Goal: Task Accomplishment & Management: Complete application form

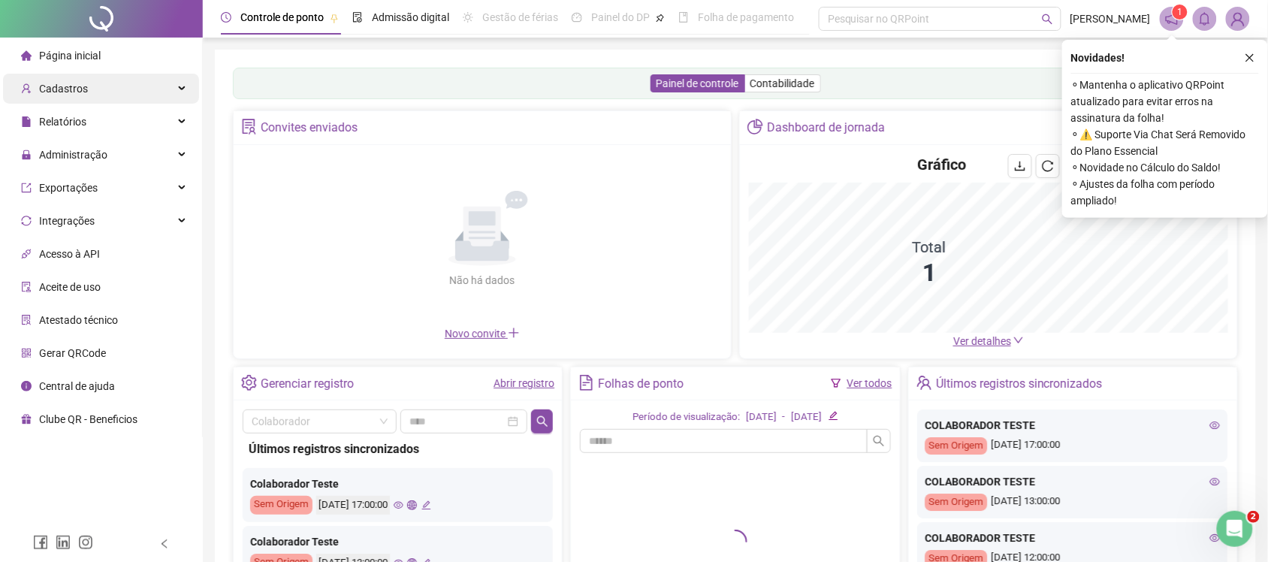
click at [143, 94] on div "Cadastros" at bounding box center [101, 89] width 196 height 30
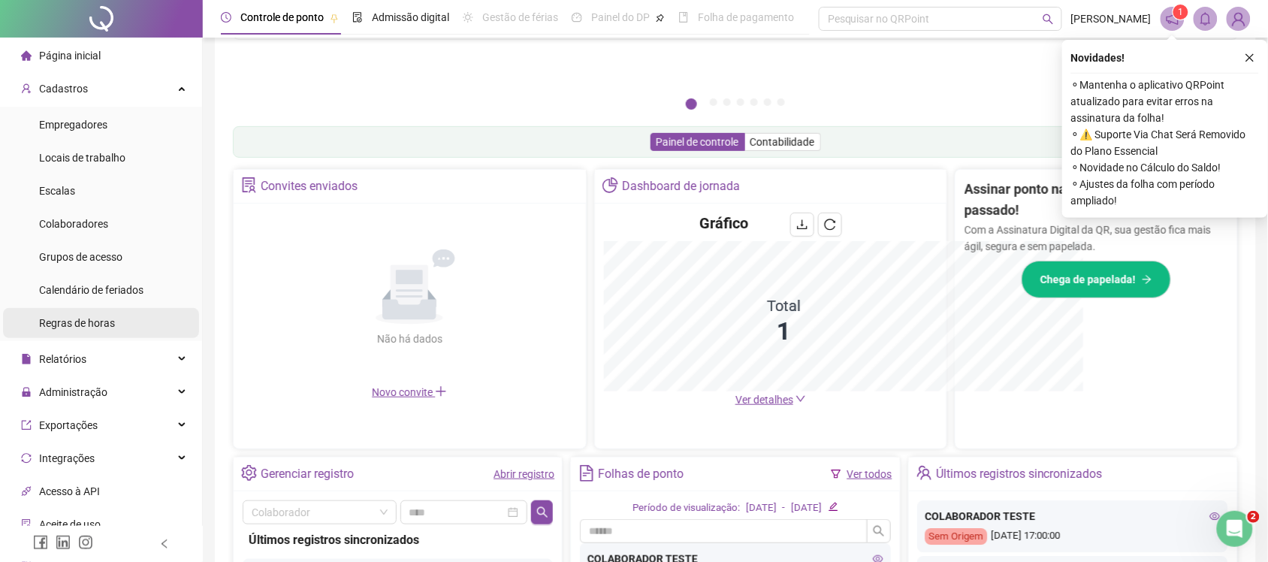
scroll to position [222, 0]
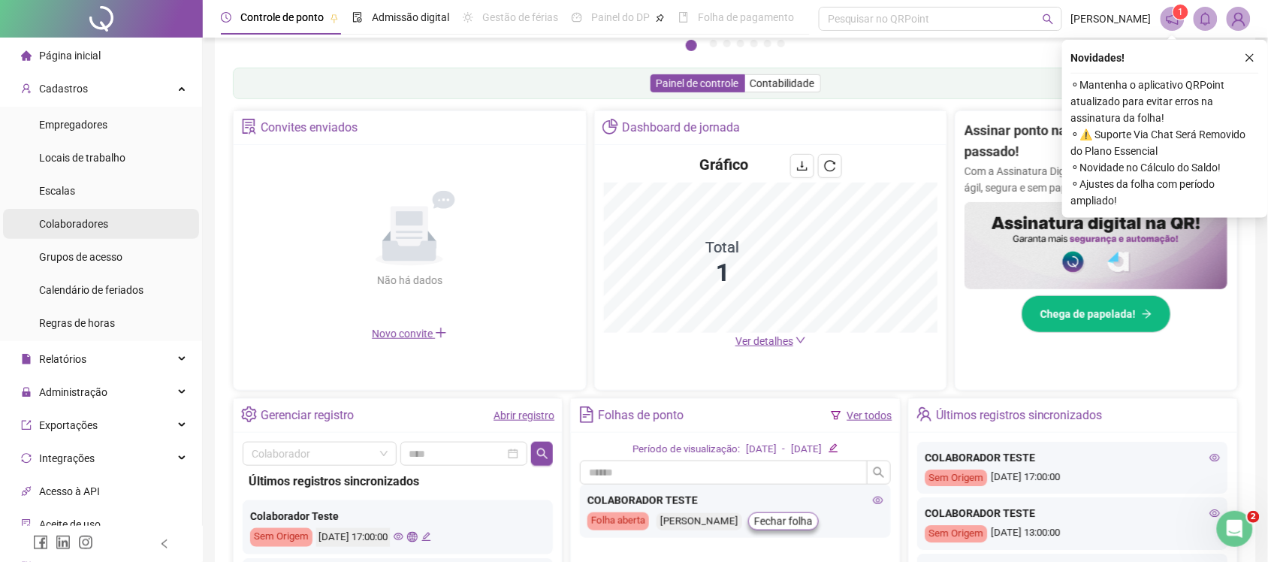
click at [83, 213] on div "Colaboradores" at bounding box center [73, 224] width 69 height 30
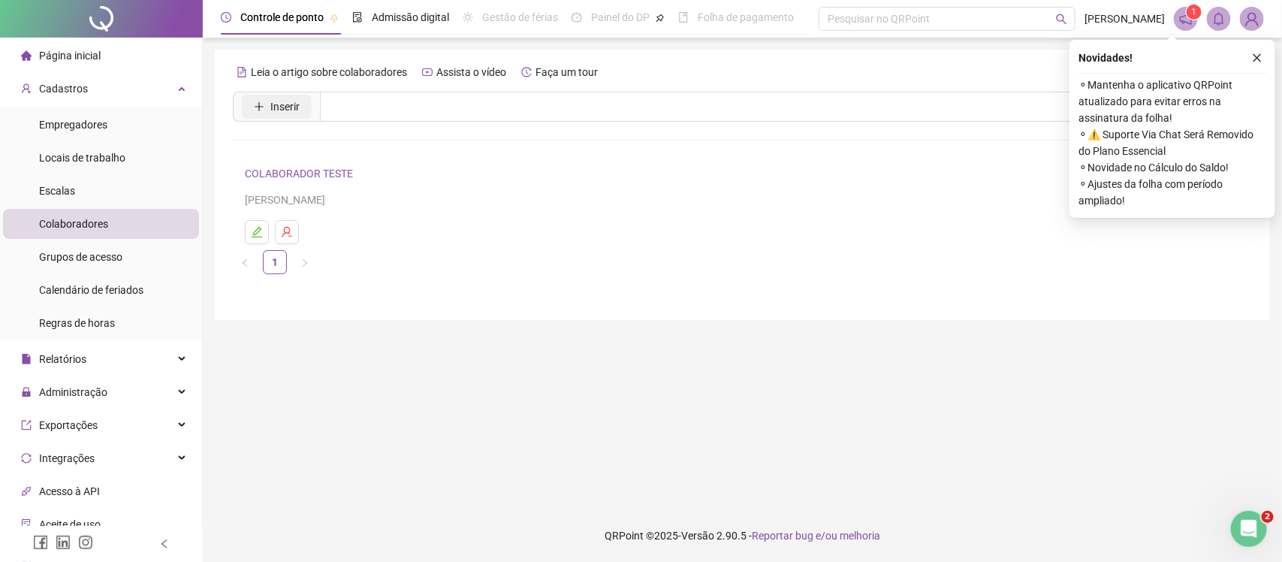
click at [284, 111] on span "Inserir" at bounding box center [284, 106] width 29 height 17
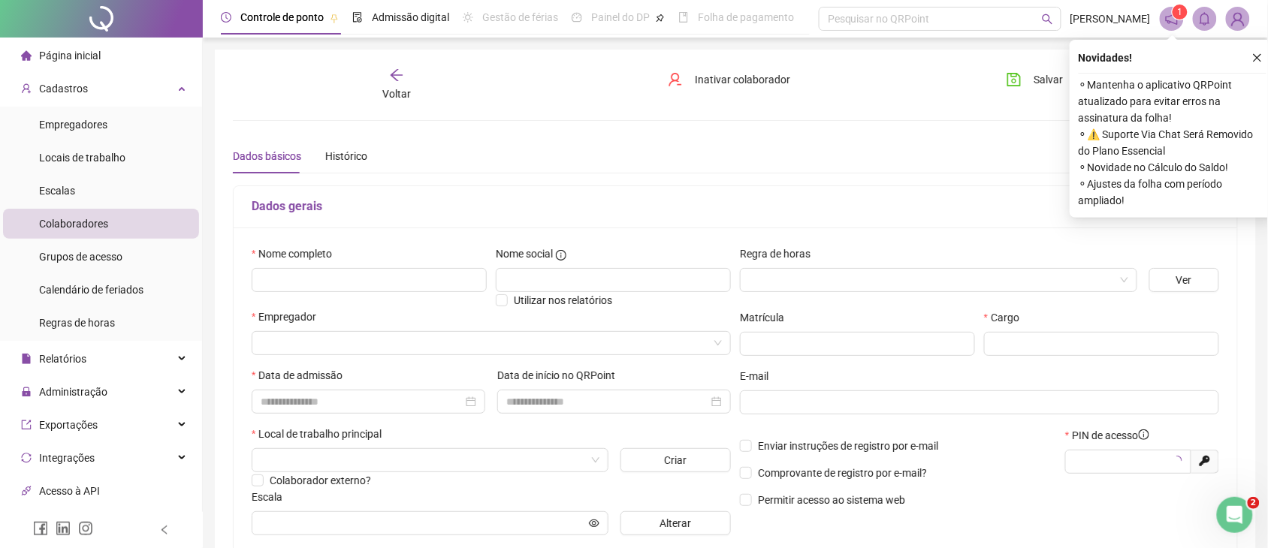
type input "*****"
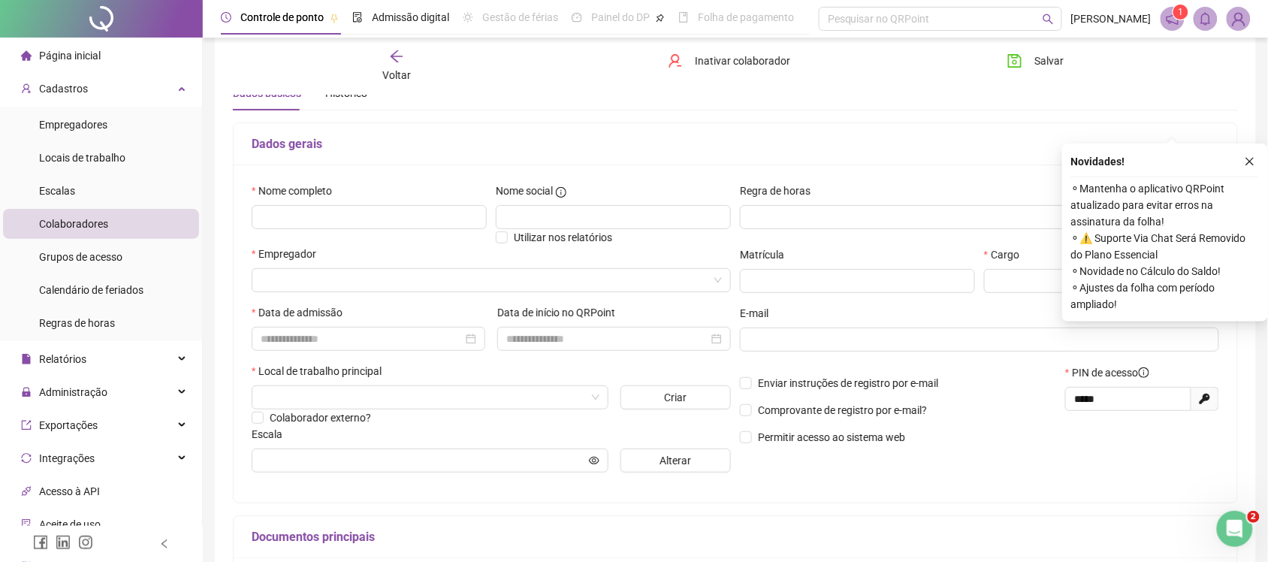
scroll to position [188, 0]
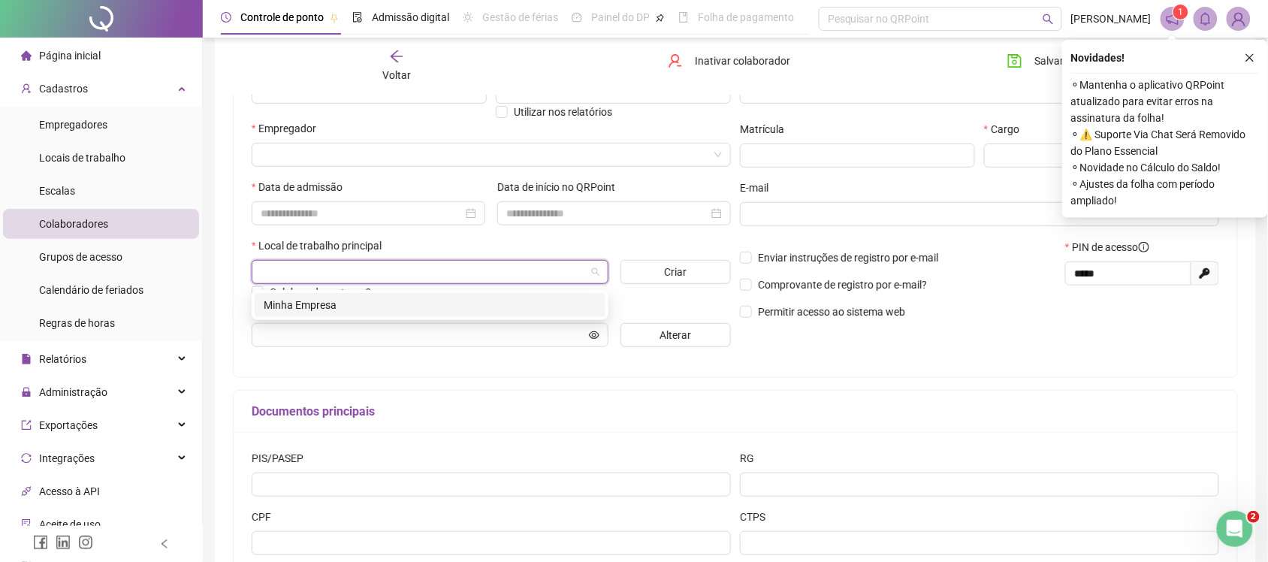
click at [471, 270] on input "search" at bounding box center [423, 272] width 325 height 23
click at [430, 303] on div "Minha Empresa" at bounding box center [430, 305] width 333 height 17
click at [429, 267] on span "Minha Empresa" at bounding box center [430, 272] width 339 height 23
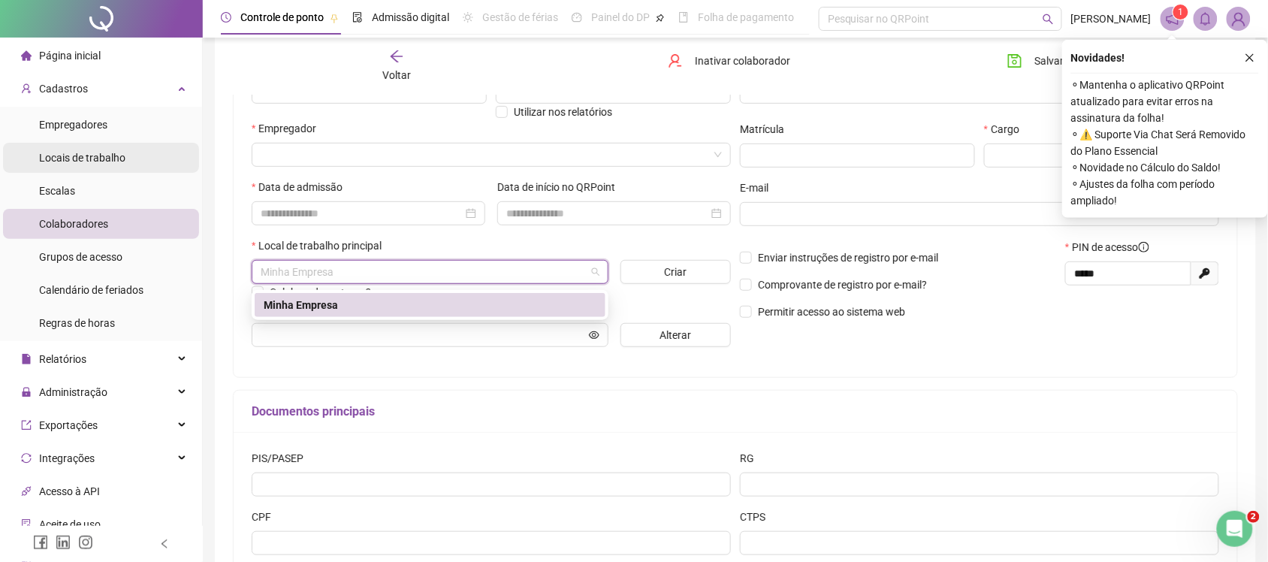
click at [128, 152] on li "Locais de trabalho" at bounding box center [101, 158] width 196 height 30
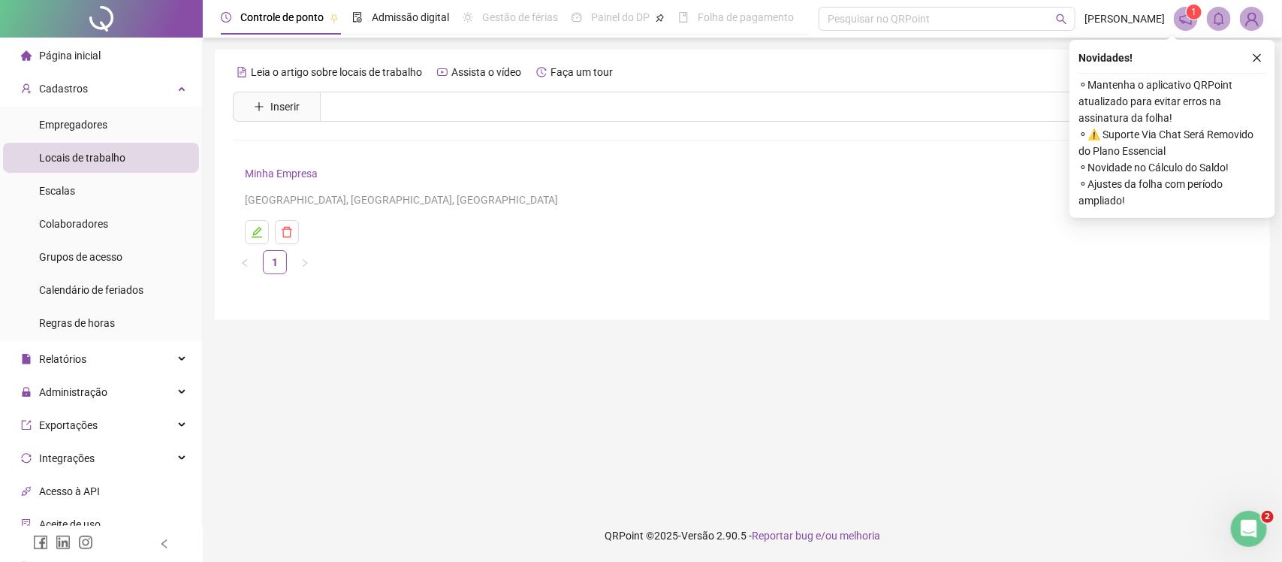
click at [269, 193] on div "[GEOGRAPHIC_DATA], [GEOGRAPHIC_DATA], [GEOGRAPHIC_DATA]" at bounding box center [742, 200] width 995 height 17
click at [275, 184] on div "Minha Empresa Salvador, [GEOGRAPHIC_DATA], [GEOGRAPHIC_DATA]" at bounding box center [742, 187] width 995 height 44
click at [276, 170] on link "Minha Empresa" at bounding box center [281, 174] width 73 height 12
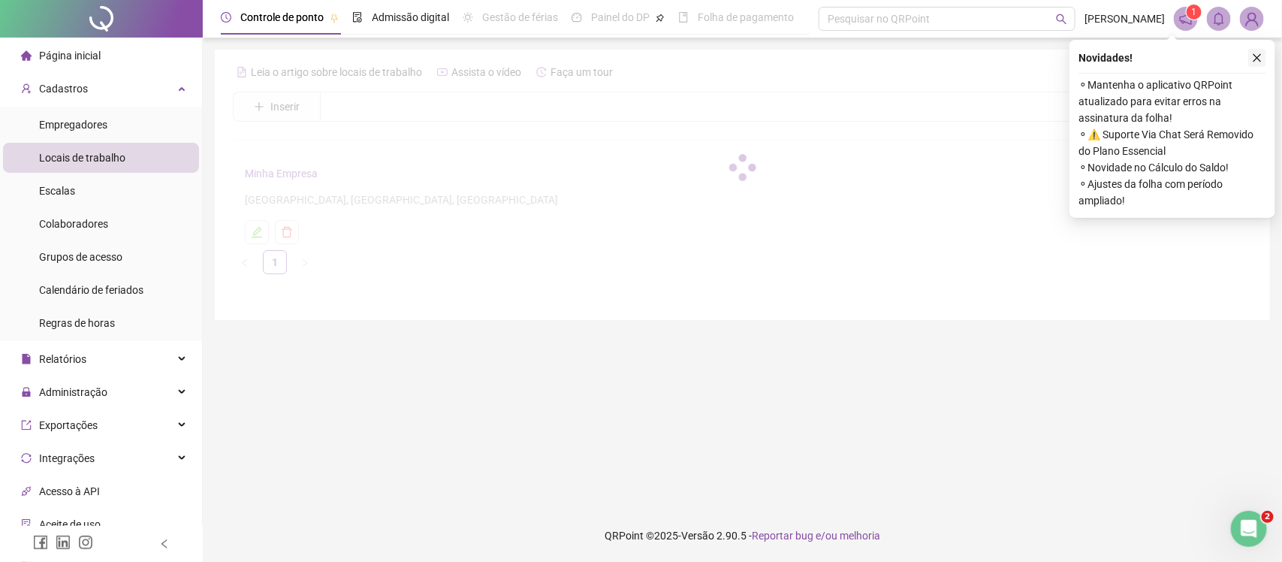
click at [1264, 62] on button "button" at bounding box center [1257, 58] width 18 height 18
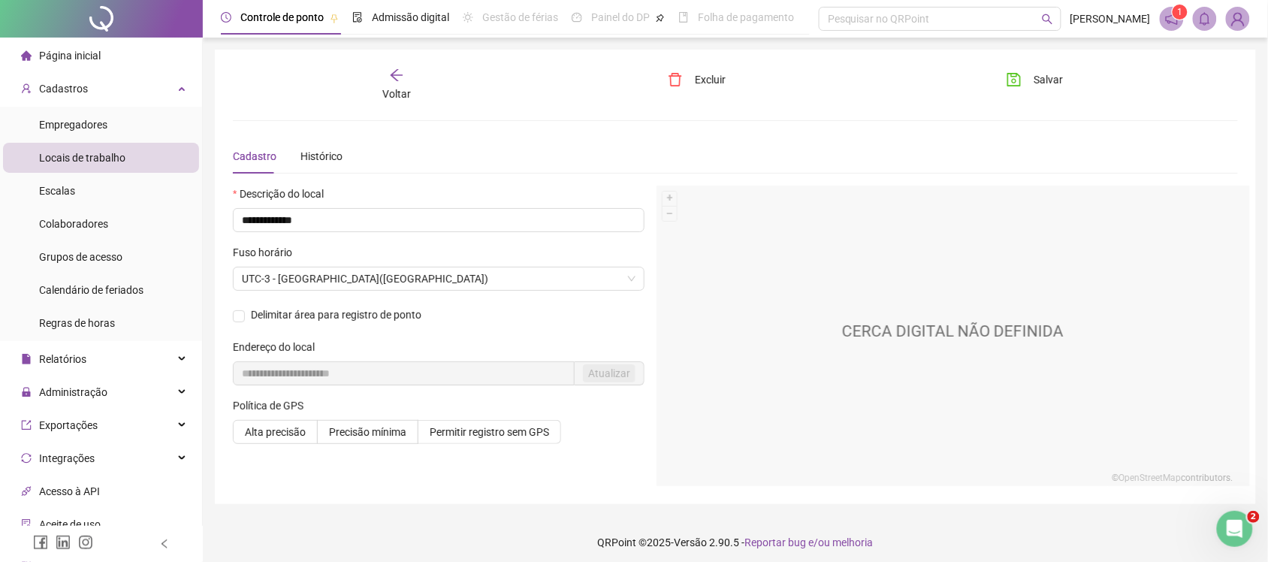
click at [393, 350] on div "Endereço do local" at bounding box center [439, 350] width 412 height 23
click at [1162, 357] on div "CERCA DIGITAL NÃO DEFINIDA" at bounding box center [953, 336] width 593 height 300
click at [1034, 344] on div "CERCA DIGITAL NÃO DEFINIDA" at bounding box center [953, 336] width 593 height 300
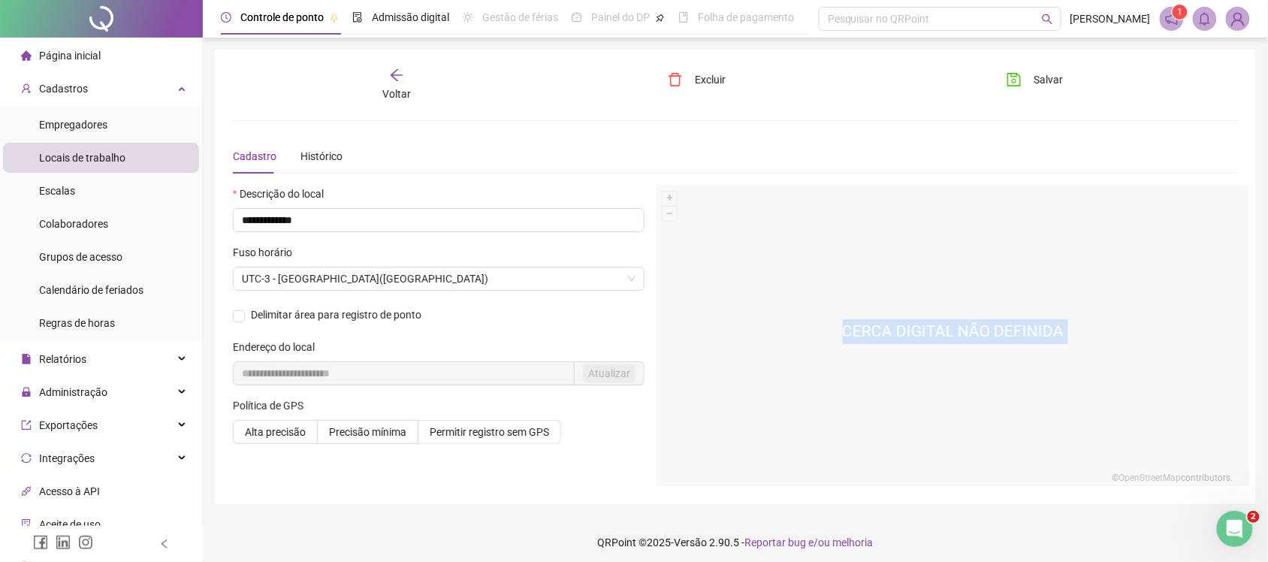
click at [883, 398] on div "CERCA DIGITAL NÃO DEFINIDA" at bounding box center [953, 336] width 593 height 300
click at [403, 89] on span "Voltar" at bounding box center [396, 94] width 29 height 12
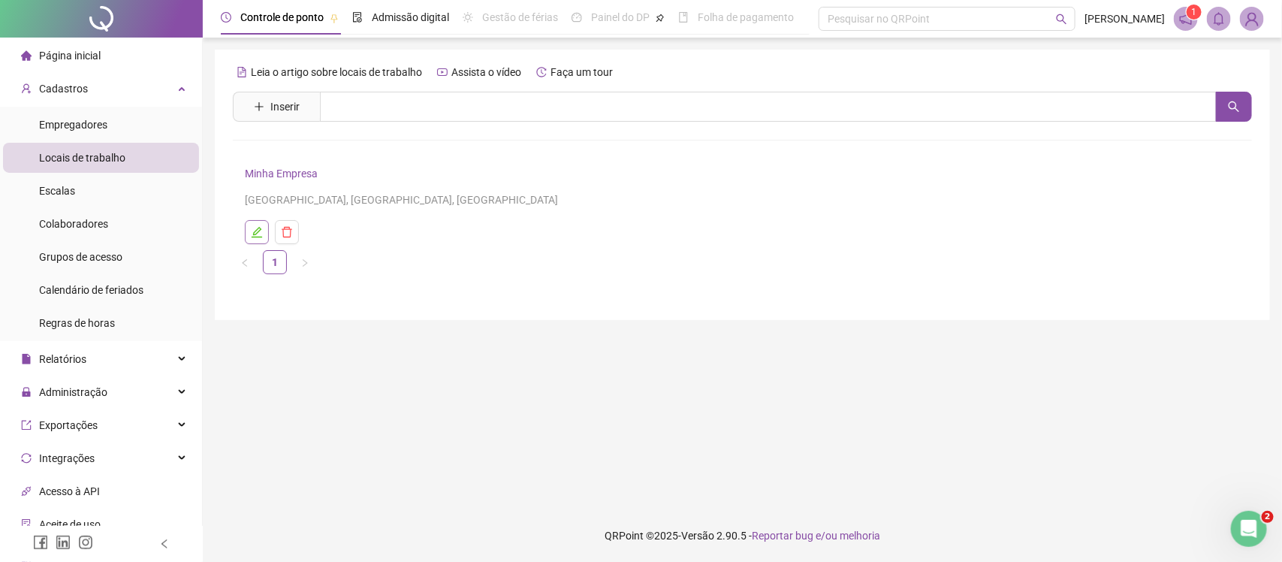
click at [258, 229] on icon "edit" at bounding box center [257, 232] width 11 height 11
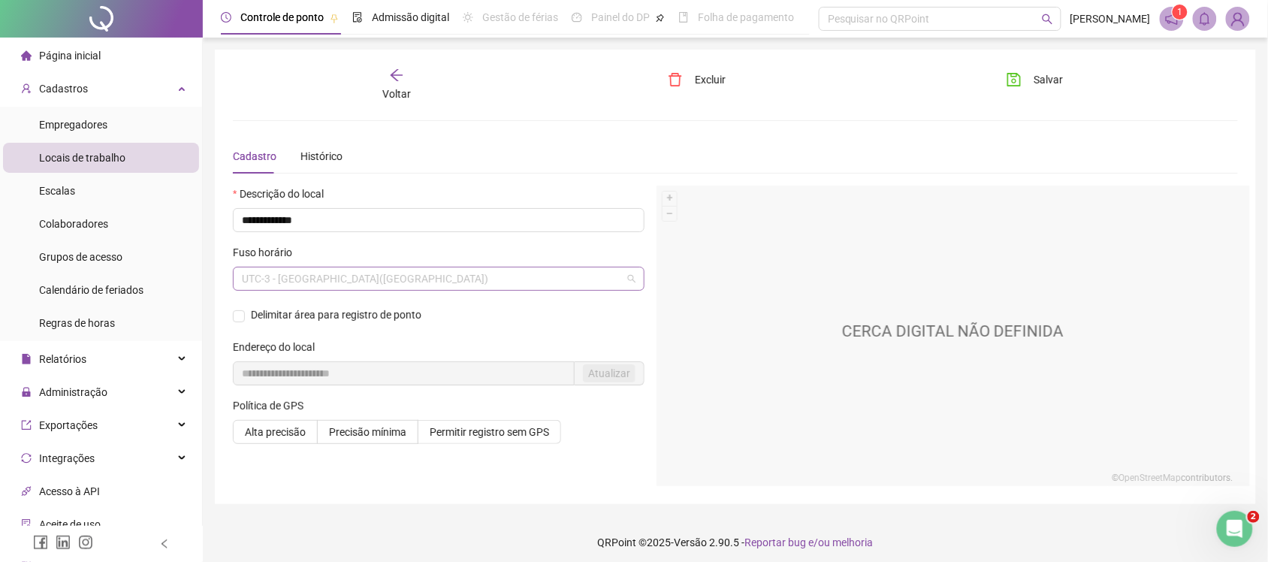
click at [357, 282] on span "UTC-3 - [GEOGRAPHIC_DATA]([GEOGRAPHIC_DATA])" at bounding box center [439, 278] width 394 height 23
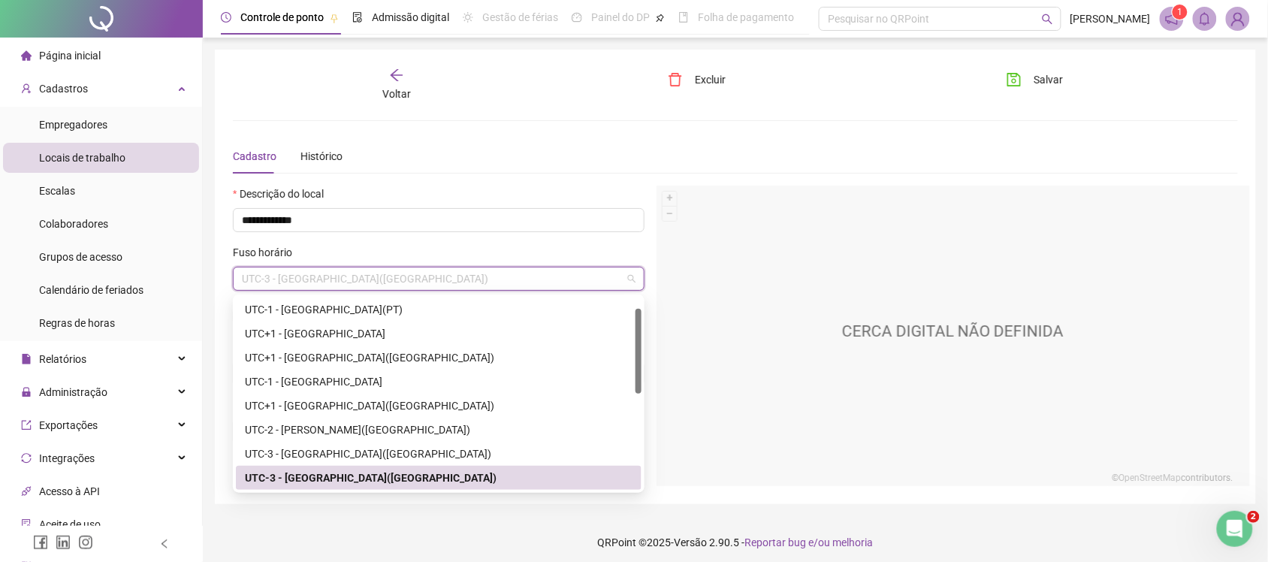
type input "*"
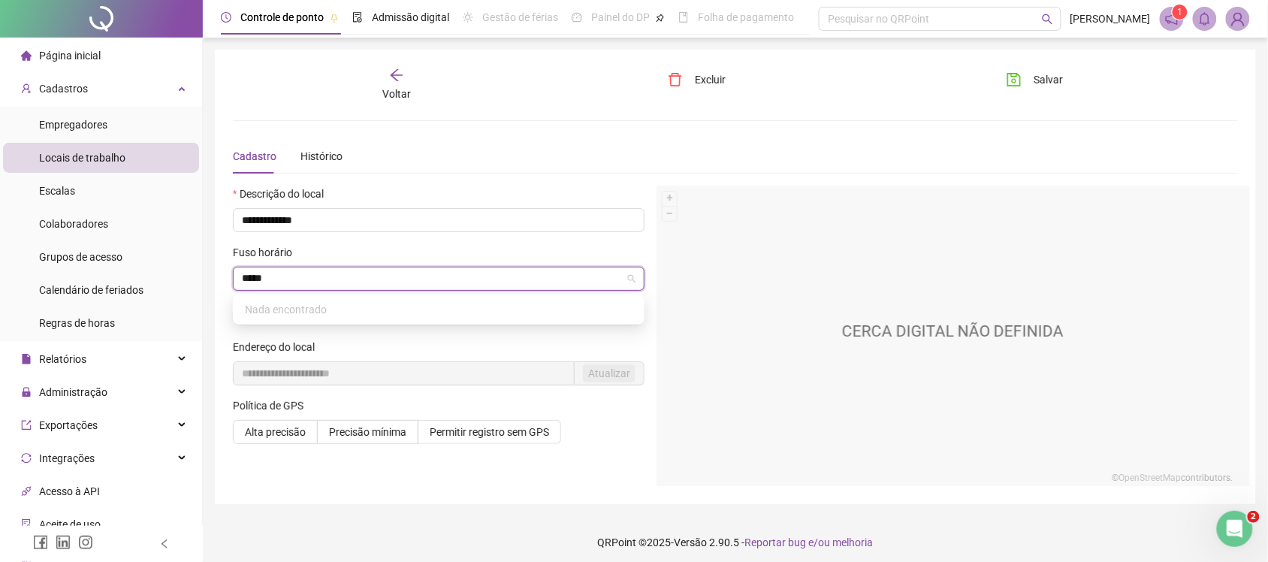
type input "******"
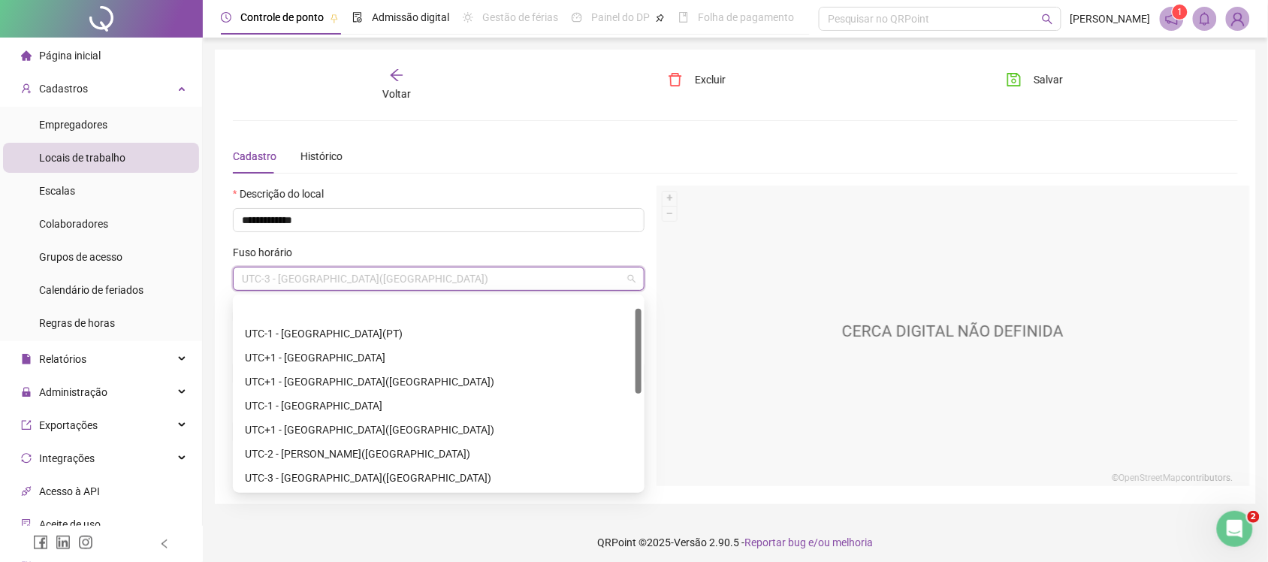
scroll to position [24, 0]
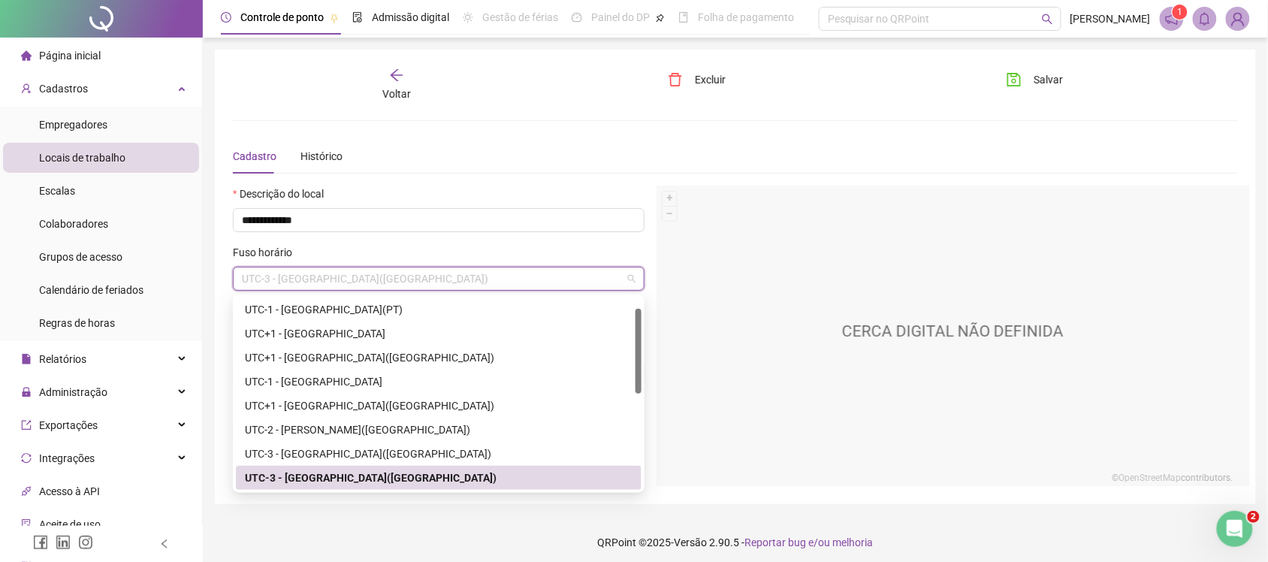
click at [392, 470] on div "UTC-3 - [GEOGRAPHIC_DATA]([GEOGRAPHIC_DATA])" at bounding box center [439, 477] width 388 height 17
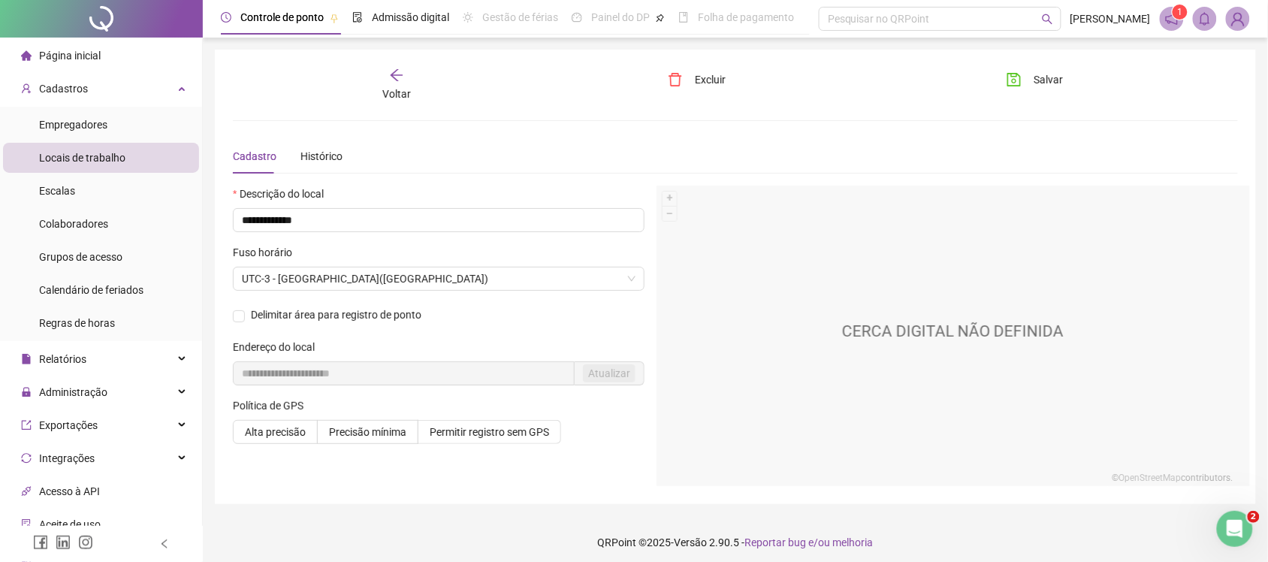
click at [587, 383] on span "Atualizar" at bounding box center [610, 373] width 70 height 24
click at [344, 310] on span "Delimitar área para registro de ponto" at bounding box center [336, 314] width 183 height 9
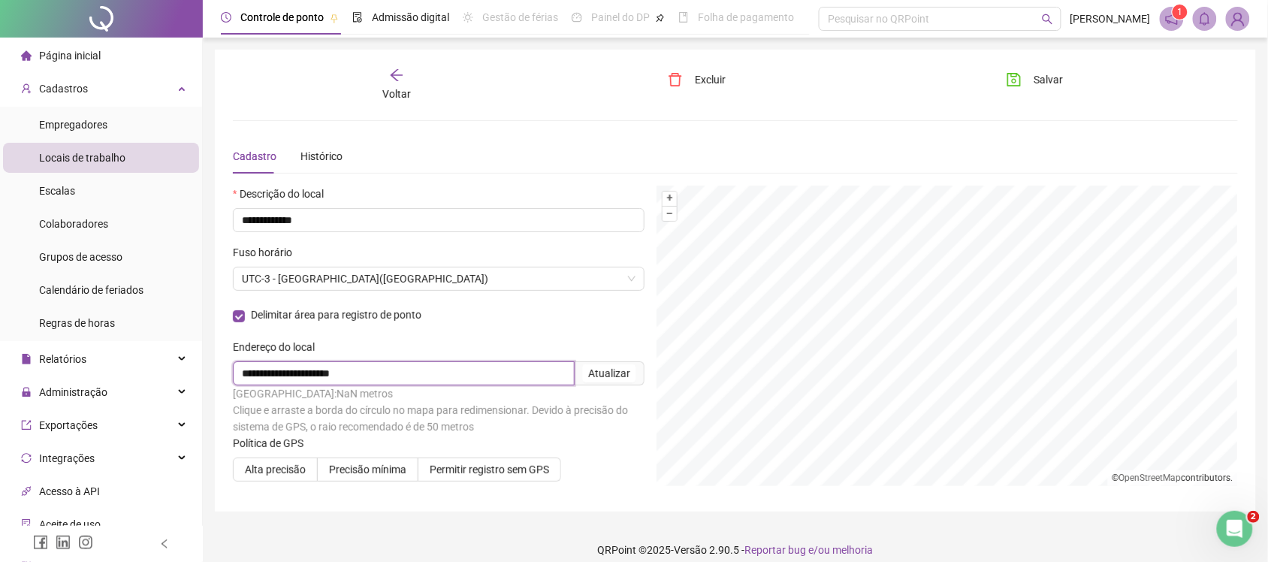
click at [385, 372] on input "**********" at bounding box center [404, 373] width 342 height 24
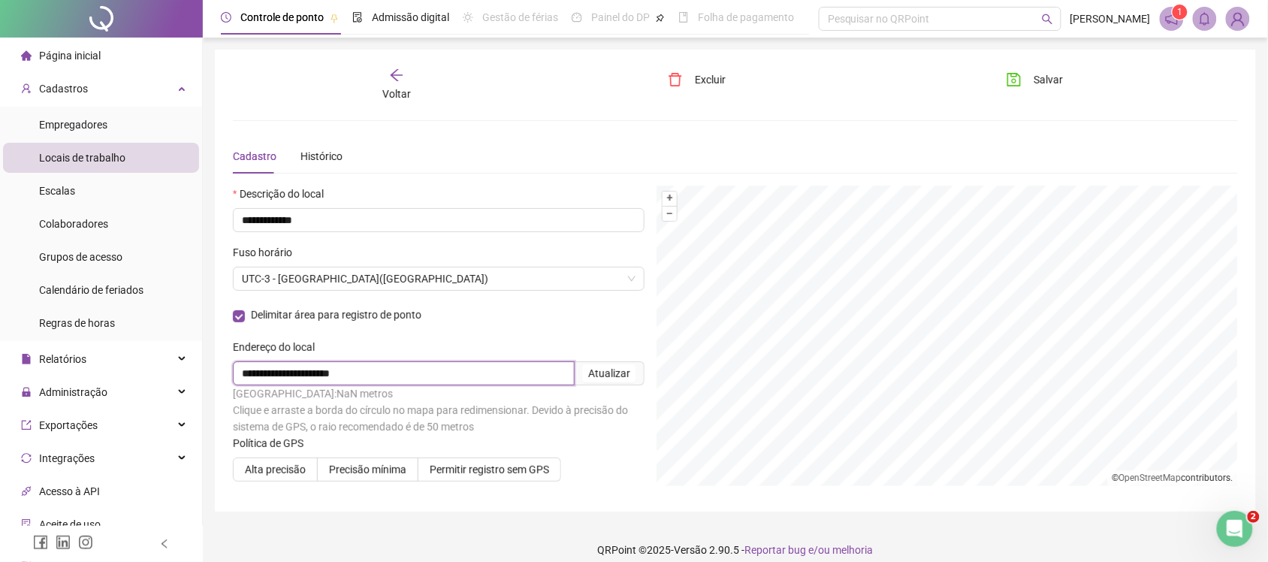
click at [385, 372] on input "**********" at bounding box center [404, 373] width 342 height 24
click at [394, 71] on icon "arrow-left" at bounding box center [396, 75] width 12 height 12
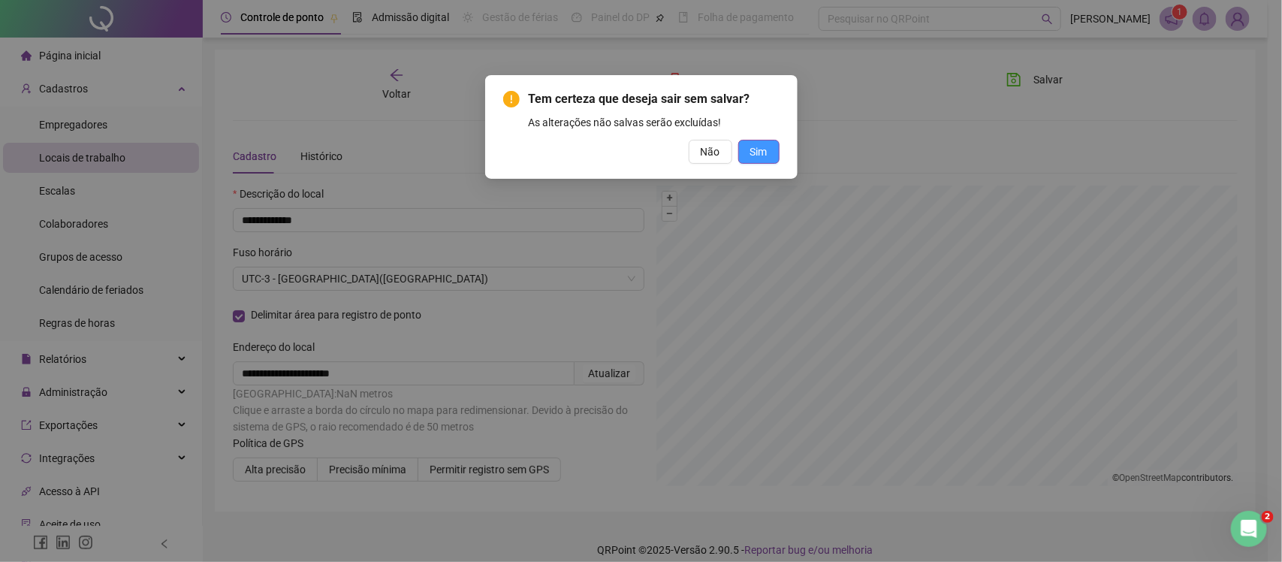
click at [756, 147] on span "Sim" at bounding box center [758, 151] width 17 height 17
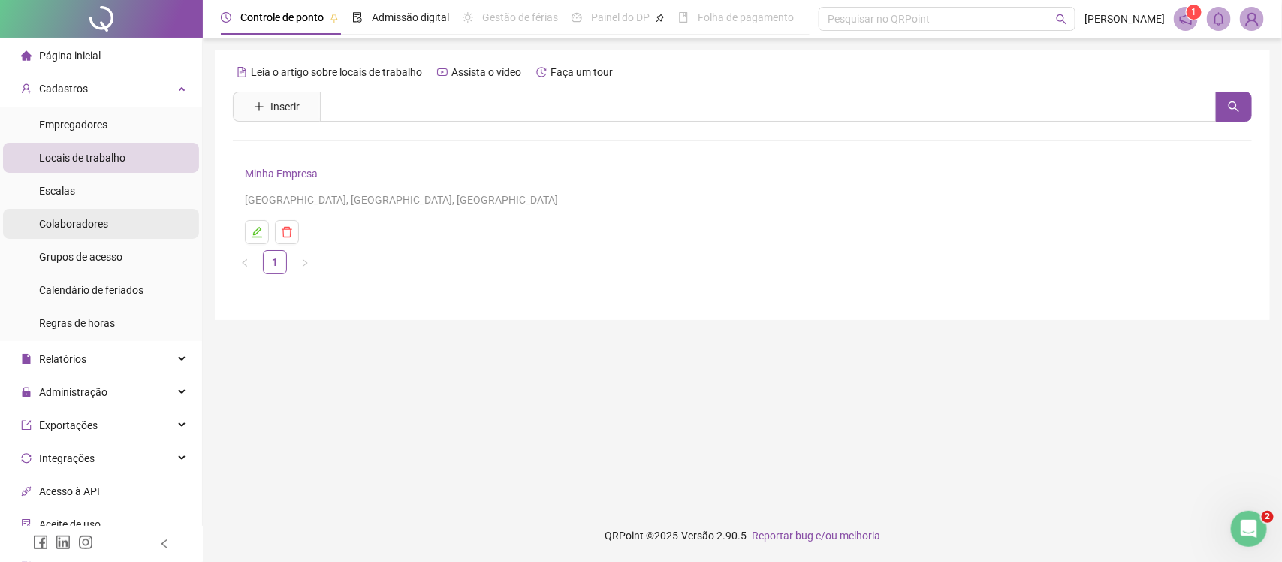
click at [121, 224] on li "Colaboradores" at bounding box center [101, 224] width 196 height 30
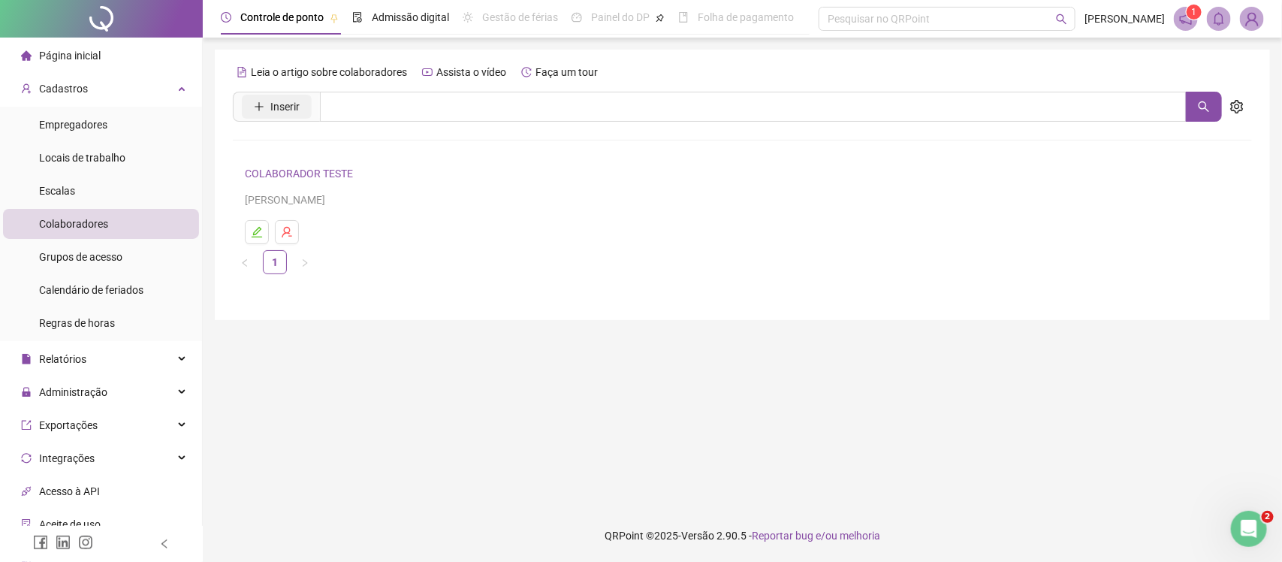
click at [276, 111] on span "Inserir" at bounding box center [284, 106] width 29 height 17
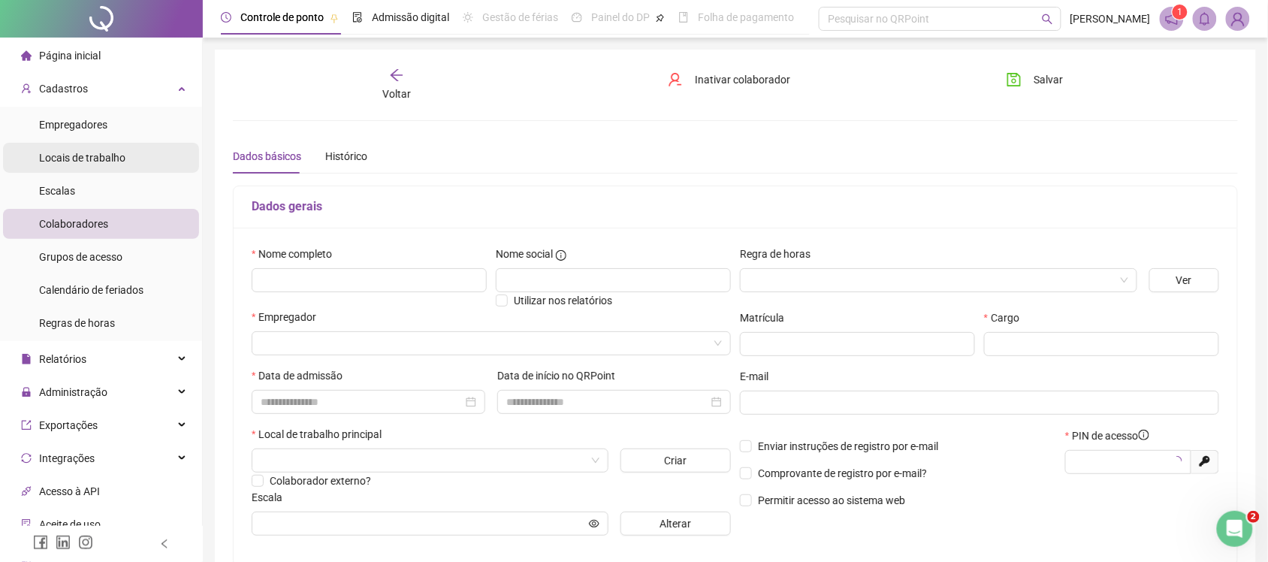
type input "*****"
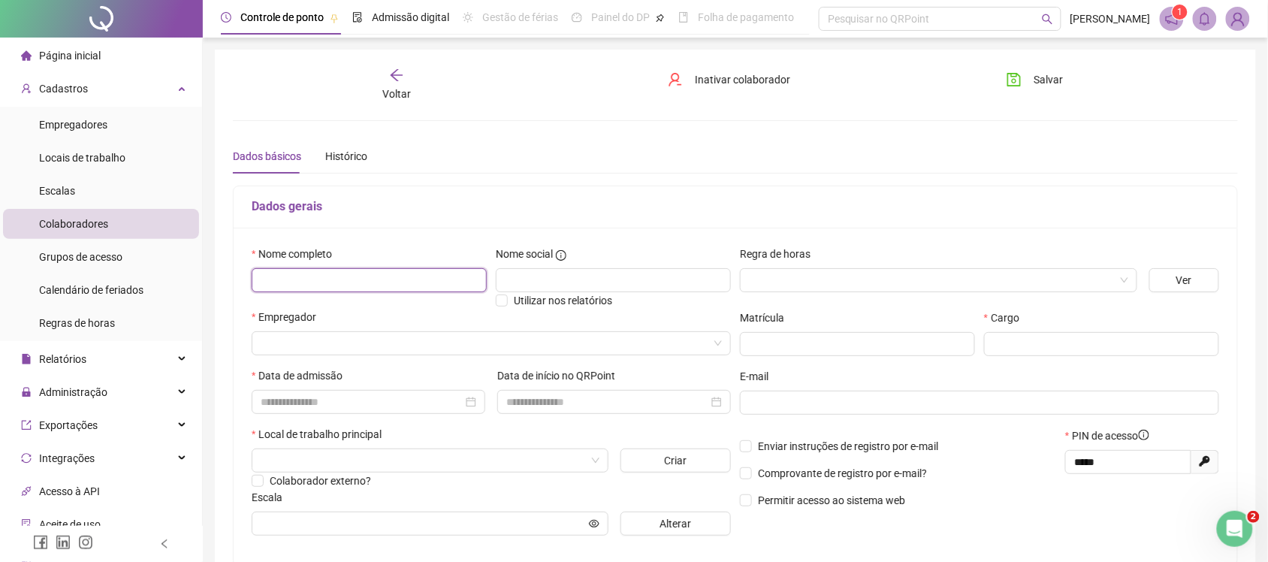
click at [284, 282] on input "text" at bounding box center [369, 280] width 235 height 24
paste input "**********"
type input "**********"
click at [395, 342] on input "search" at bounding box center [485, 343] width 448 height 23
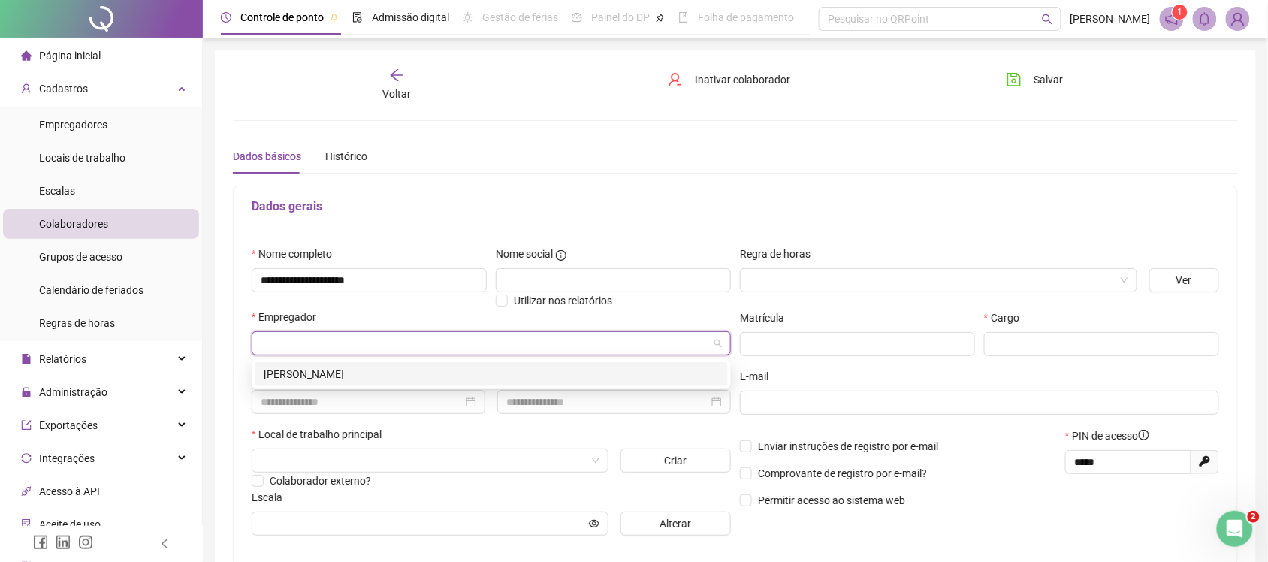
click at [384, 370] on div "[PERSON_NAME]" at bounding box center [491, 374] width 455 height 17
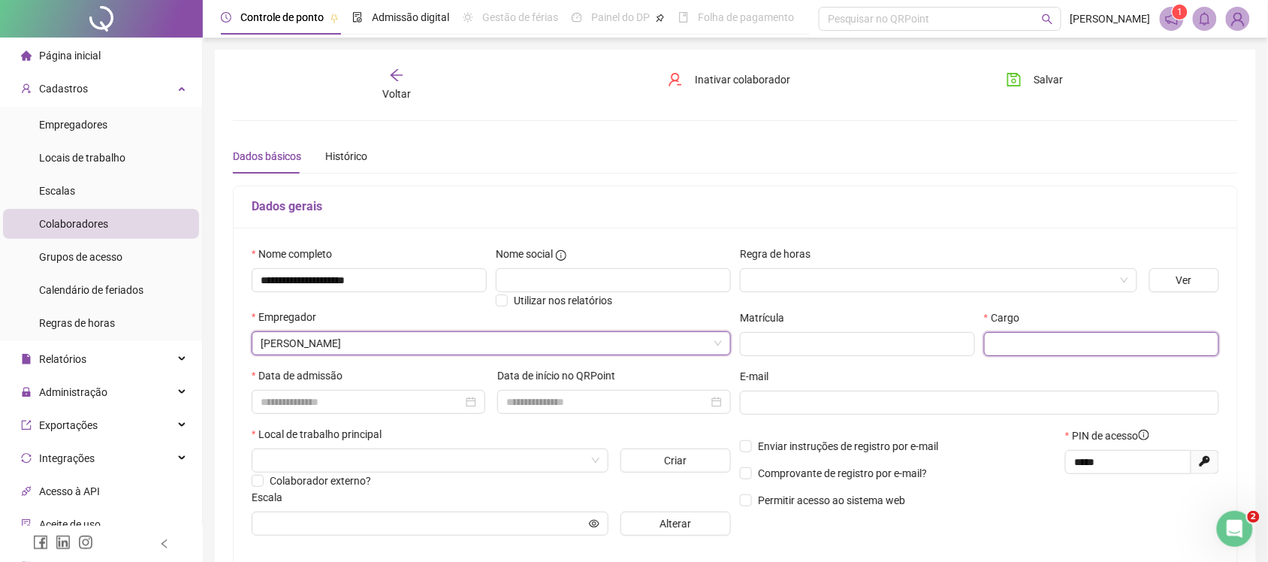
click at [1053, 349] on input "text" at bounding box center [1101, 344] width 235 height 24
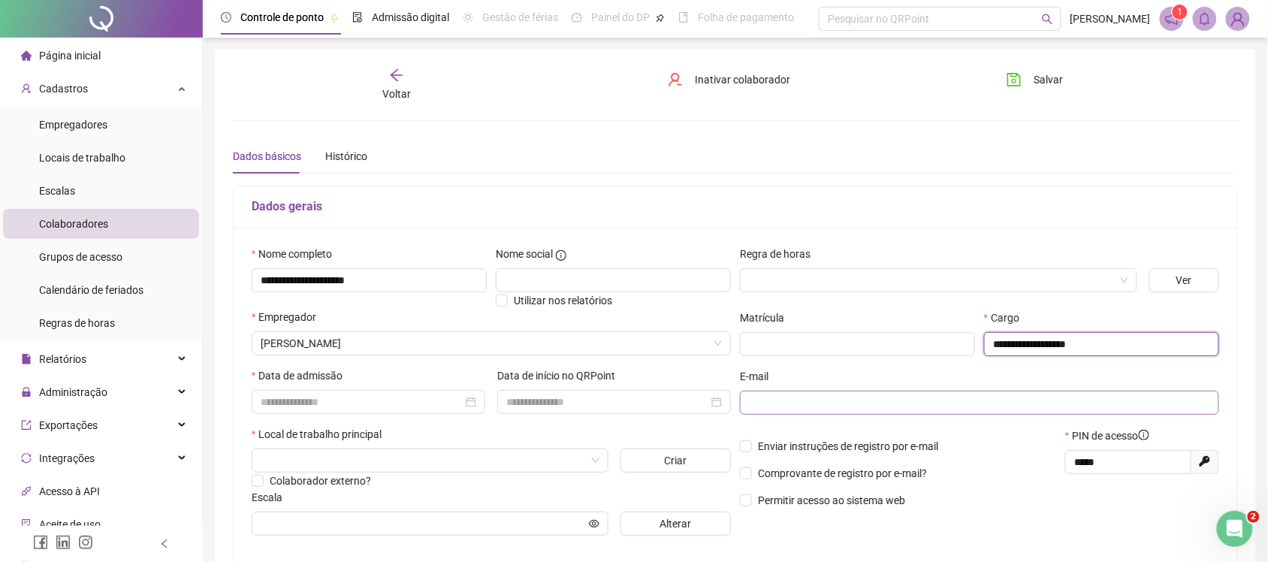
type input "**********"
click at [805, 399] on input "text" at bounding box center [978, 402] width 458 height 17
click at [817, 403] on input "text" at bounding box center [978, 402] width 458 height 17
click at [799, 428] on div "Enviar instruções de registro por e-mail Comprovante de registro por e-mail? Pe…" at bounding box center [897, 473] width 325 height 92
click at [810, 445] on span "Enviar instruções de registro por e-mail" at bounding box center [848, 446] width 180 height 12
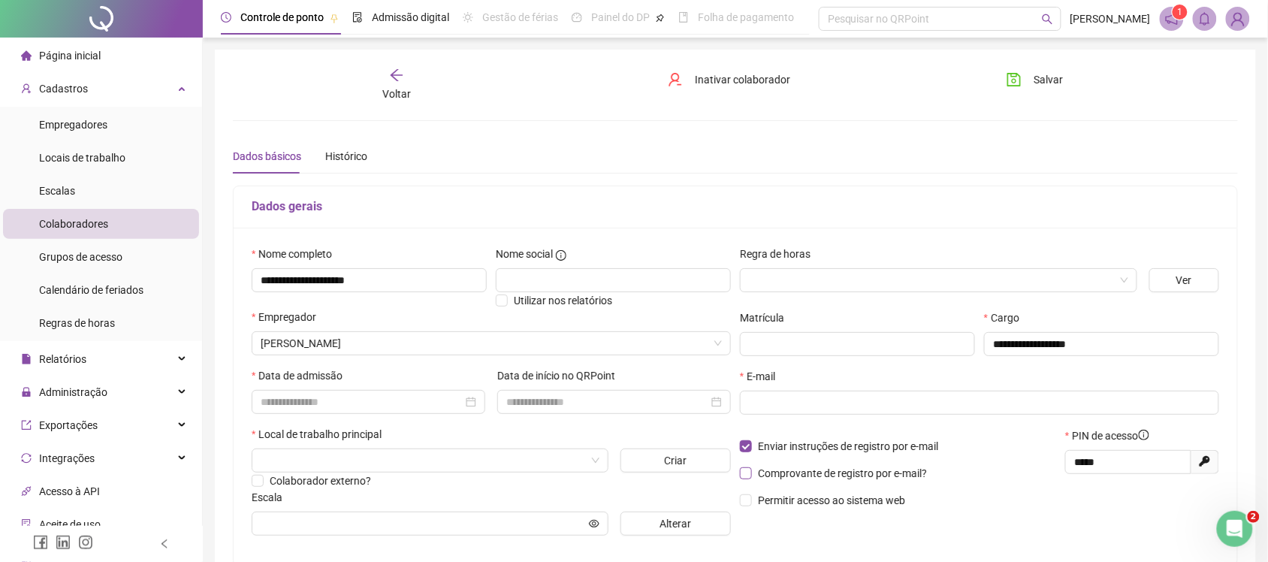
click at [817, 475] on span "Comprovante de registro por e-mail?" at bounding box center [842, 473] width 169 height 12
click at [775, 402] on input "text" at bounding box center [978, 402] width 458 height 17
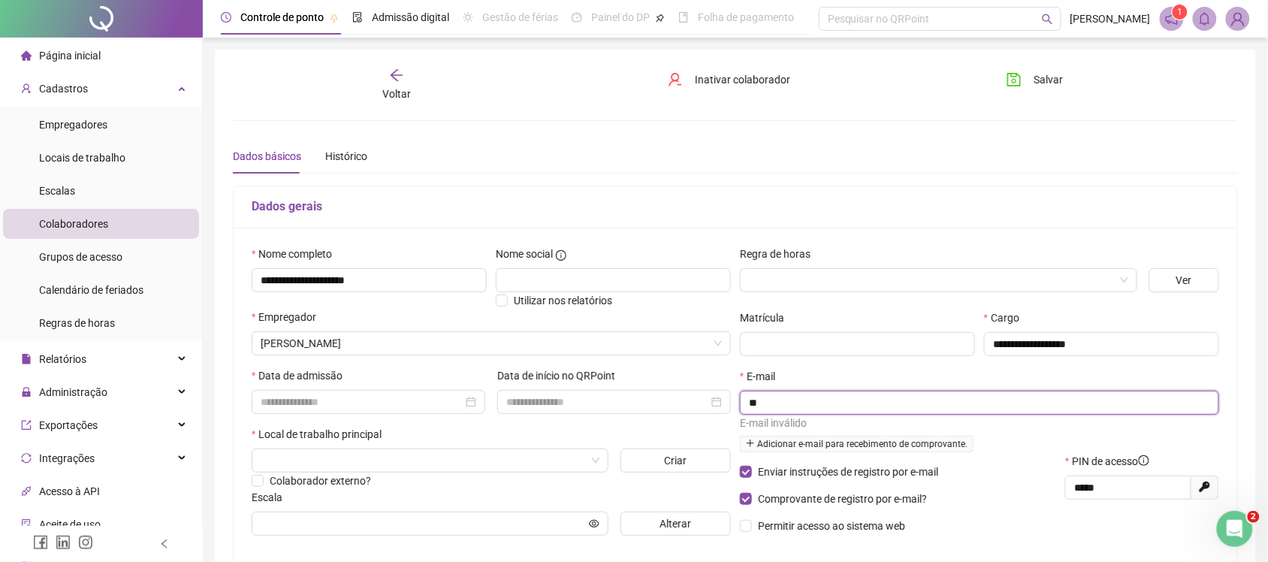
type input "*"
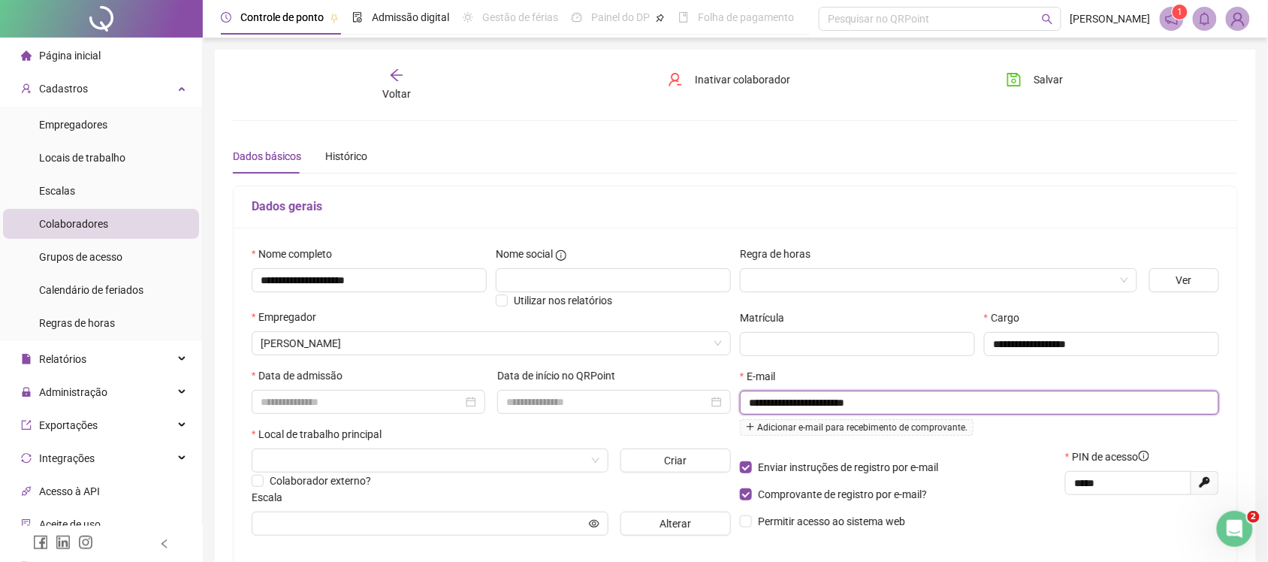
type input "**********"
click at [960, 444] on div "Adicionar e-mail para recebimento de comprovante." at bounding box center [979, 431] width 479 height 33
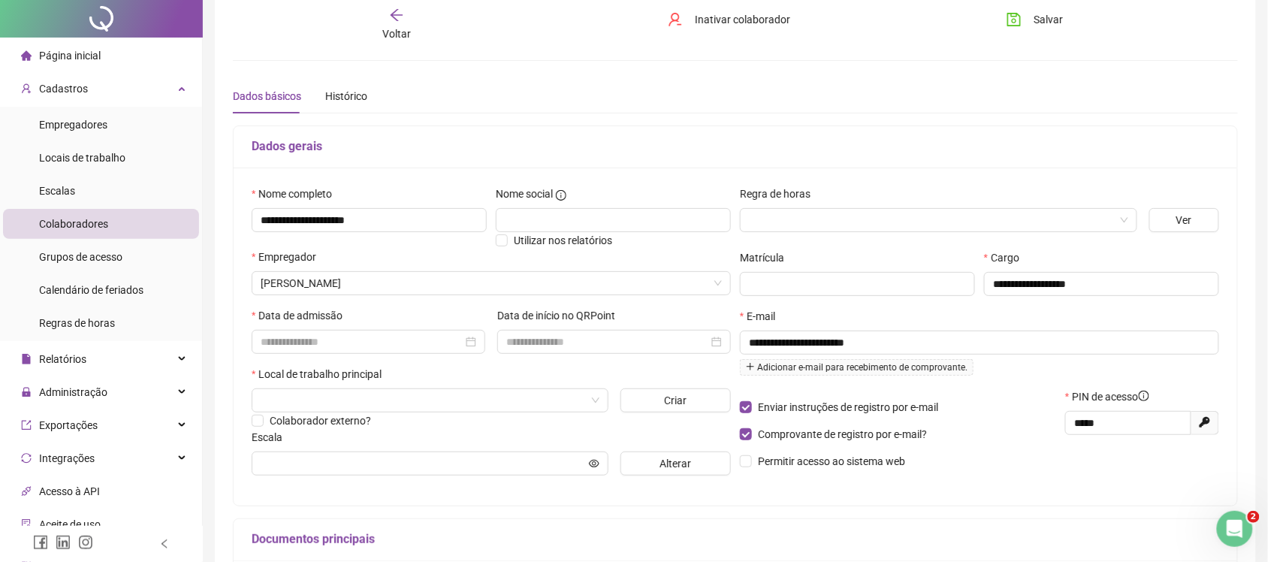
scroll to position [94, 0]
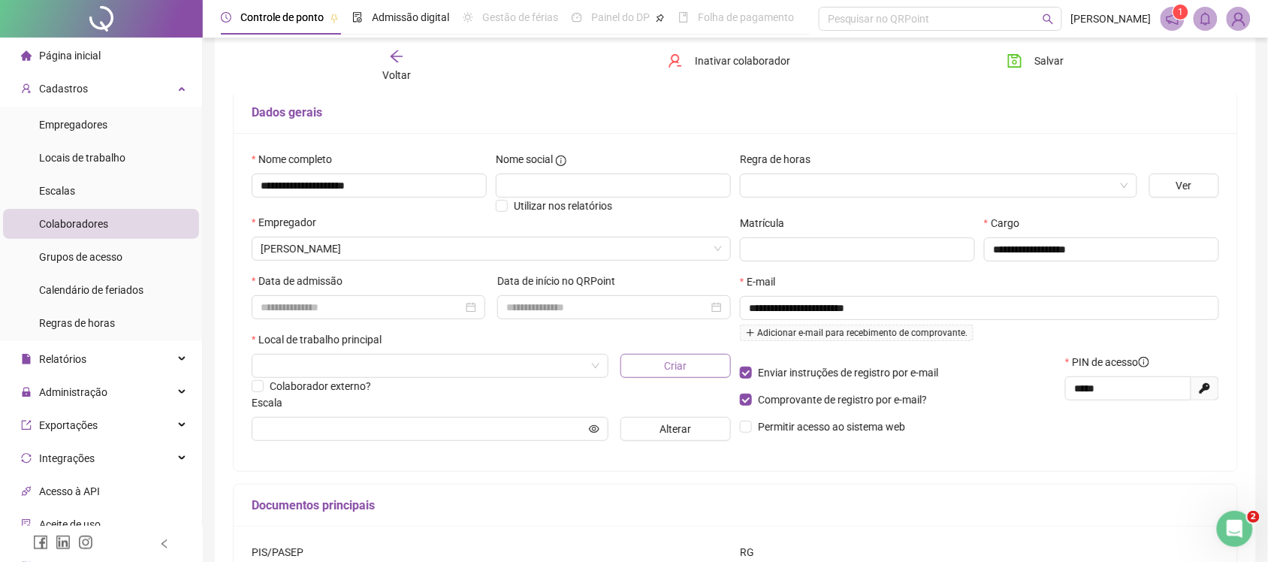
click at [696, 363] on button "Criar" at bounding box center [675, 366] width 111 height 24
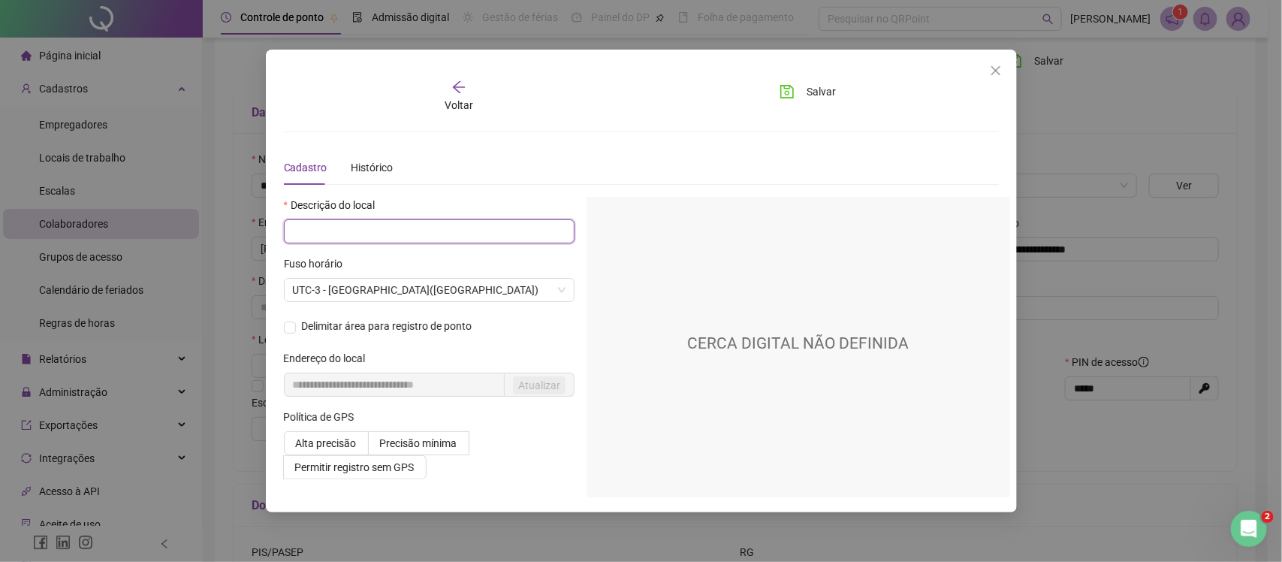
click at [382, 231] on input "text" at bounding box center [429, 231] width 291 height 24
click at [990, 76] on icon "close" at bounding box center [996, 71] width 12 height 12
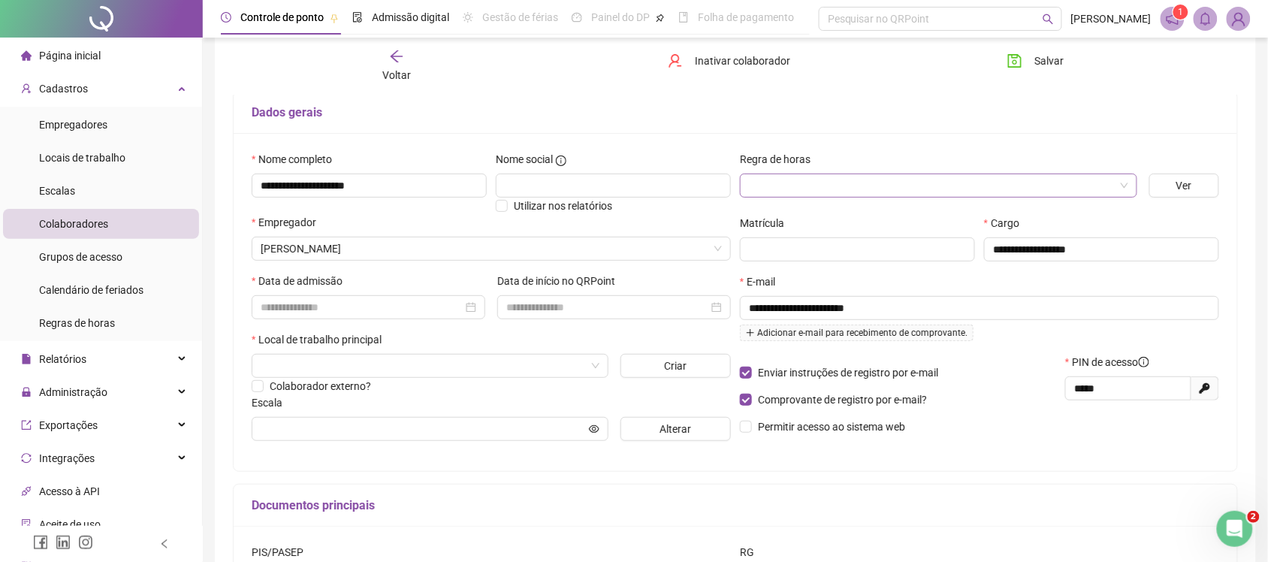
click at [820, 190] on input "search" at bounding box center [932, 185] width 366 height 23
click at [814, 240] on div "Horas Extras" at bounding box center [938, 240] width 373 height 17
click at [810, 210] on div "**********" at bounding box center [979, 302] width 488 height 302
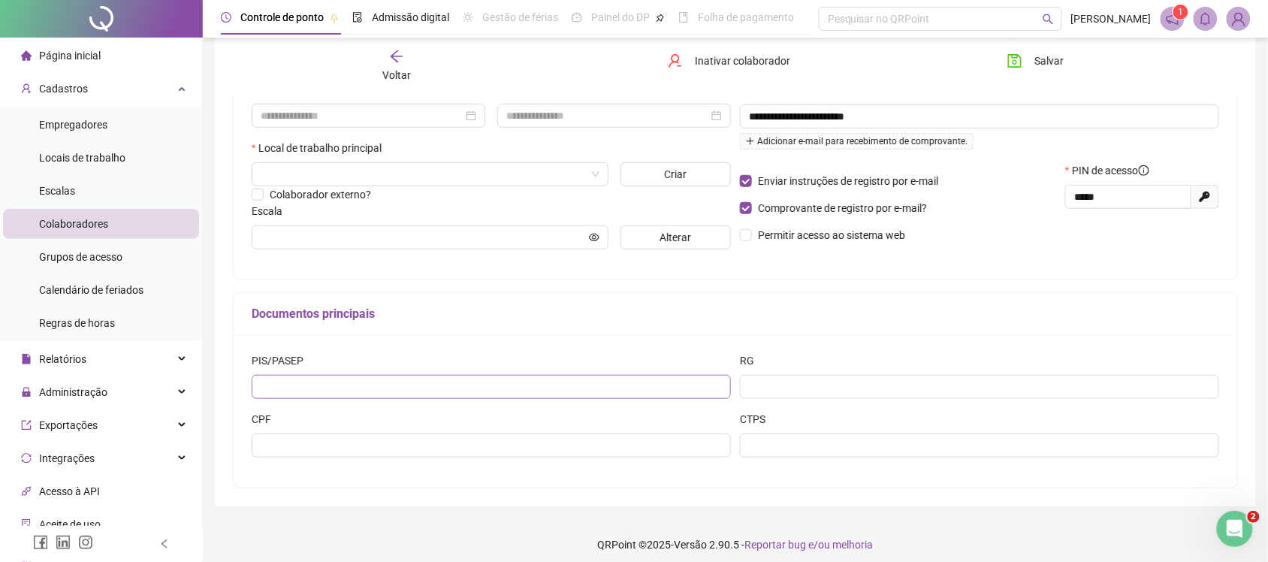
scroll to position [298, 0]
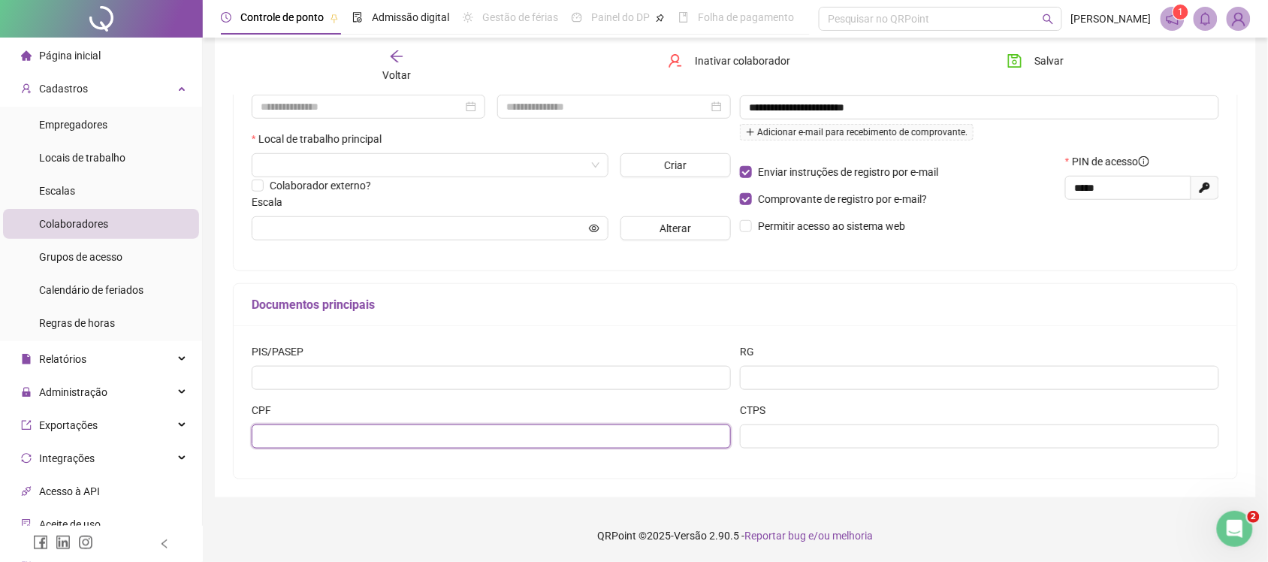
click at [560, 430] on input "text" at bounding box center [491, 436] width 479 height 24
click at [391, 424] on input "text" at bounding box center [491, 436] width 479 height 24
paste input "**********"
type input "**********"
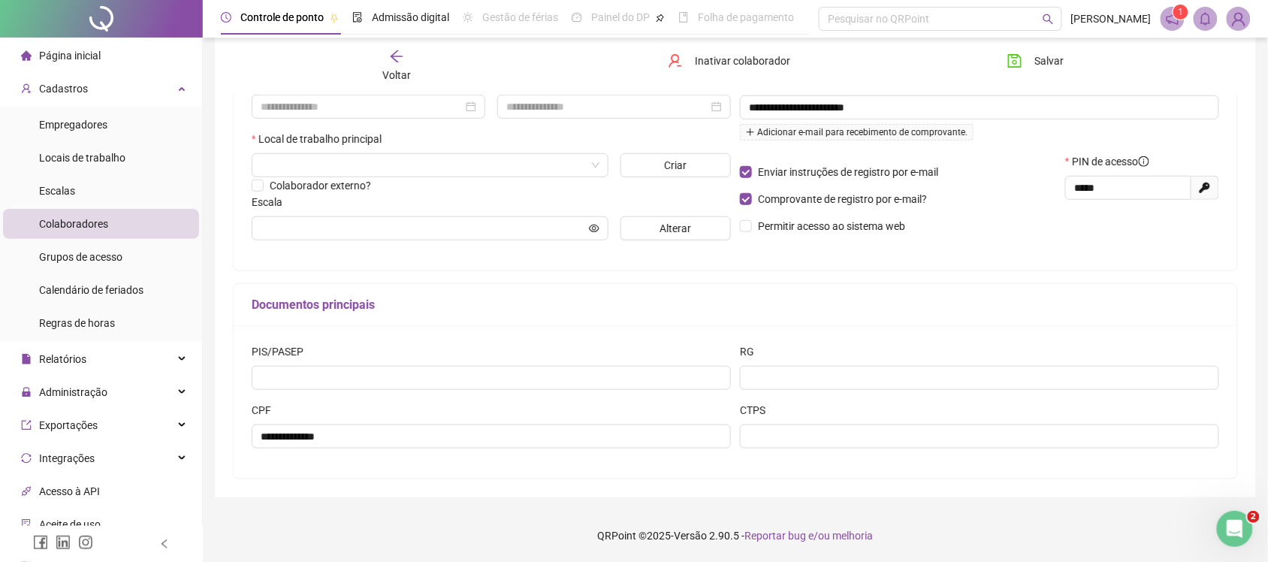
click at [389, 320] on div "Documentos principais" at bounding box center [736, 305] width 1004 height 42
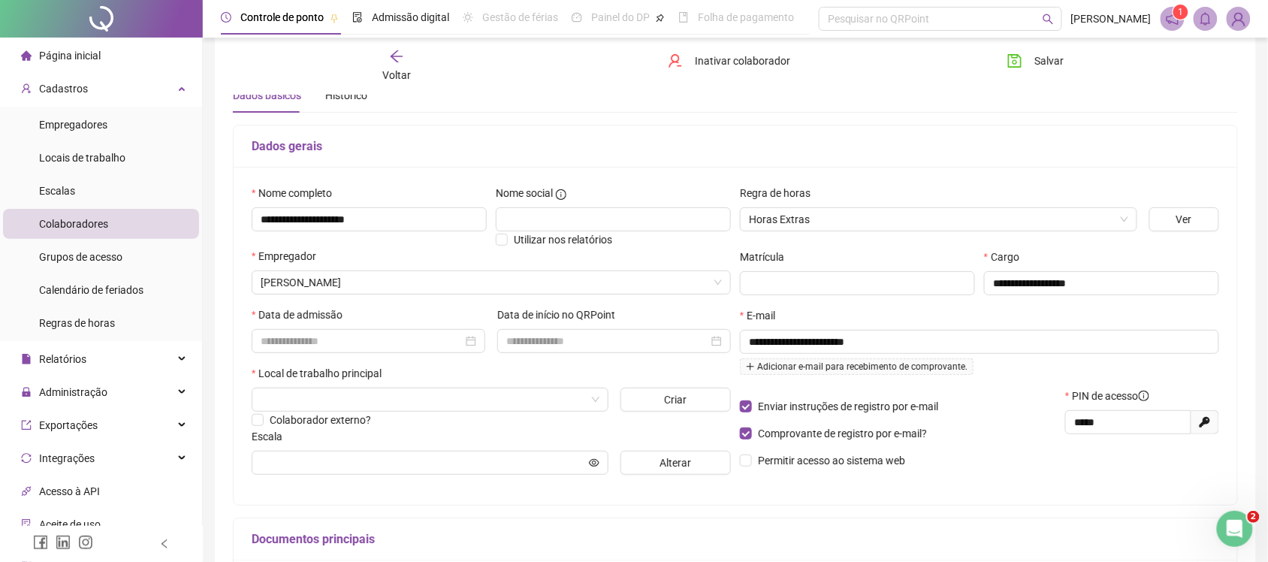
scroll to position [94, 0]
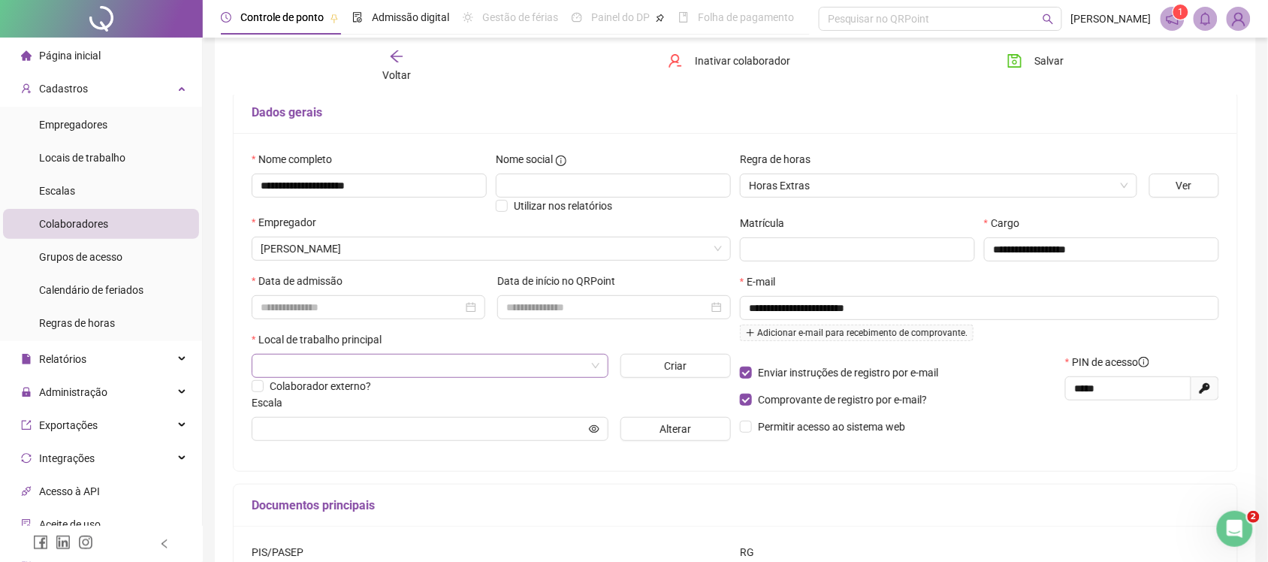
click at [511, 364] on input "search" at bounding box center [423, 366] width 325 height 23
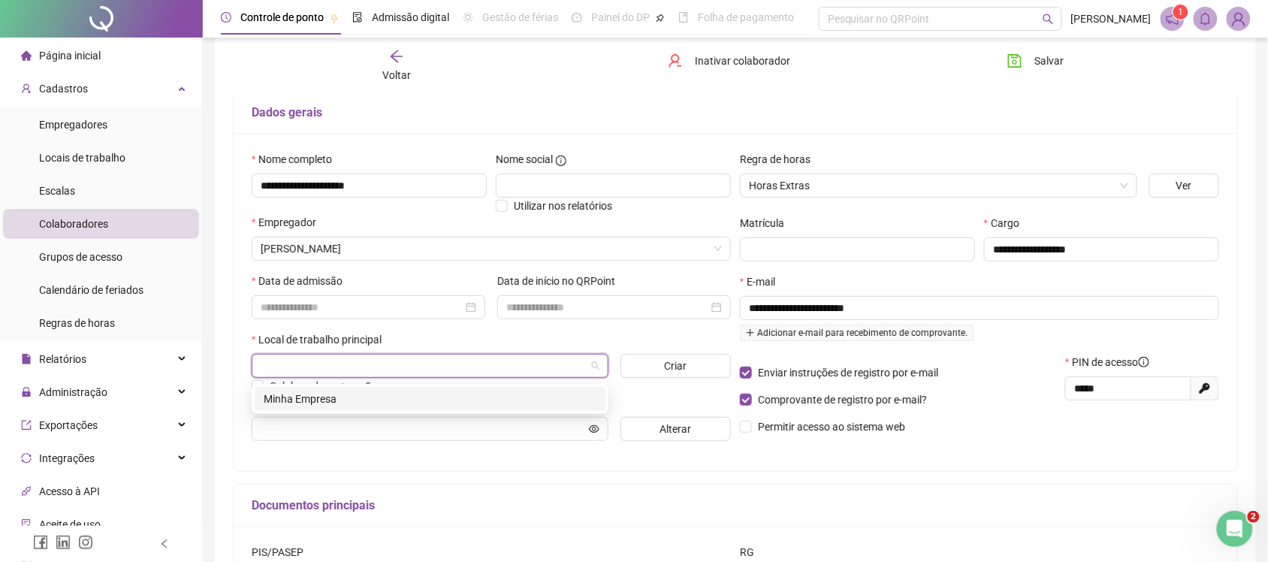
click at [554, 344] on div "Local de trabalho principal" at bounding box center [491, 342] width 479 height 23
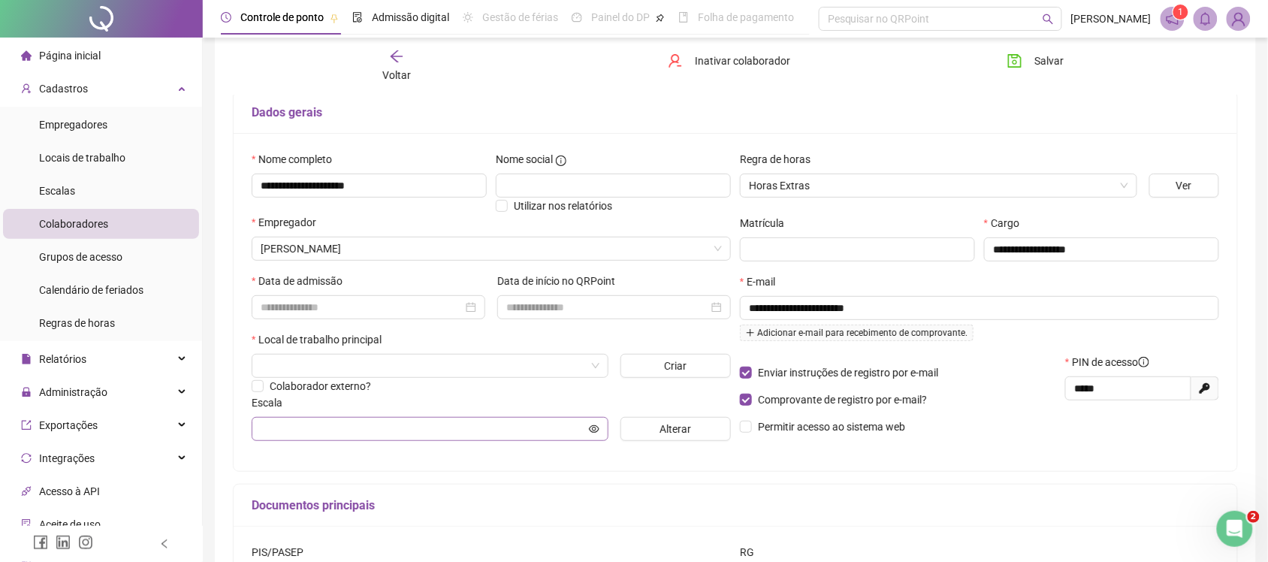
click at [449, 421] on span at bounding box center [430, 429] width 357 height 24
click at [655, 423] on button "Alterar" at bounding box center [675, 429] width 111 height 24
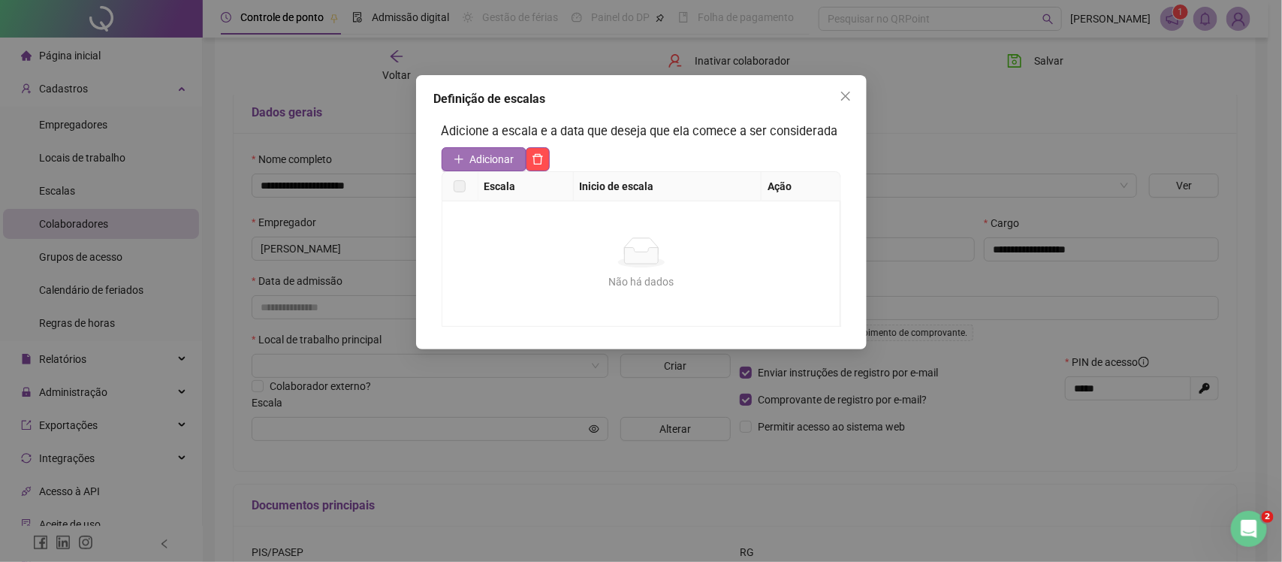
click at [481, 158] on span "Adicionar" at bounding box center [492, 159] width 44 height 17
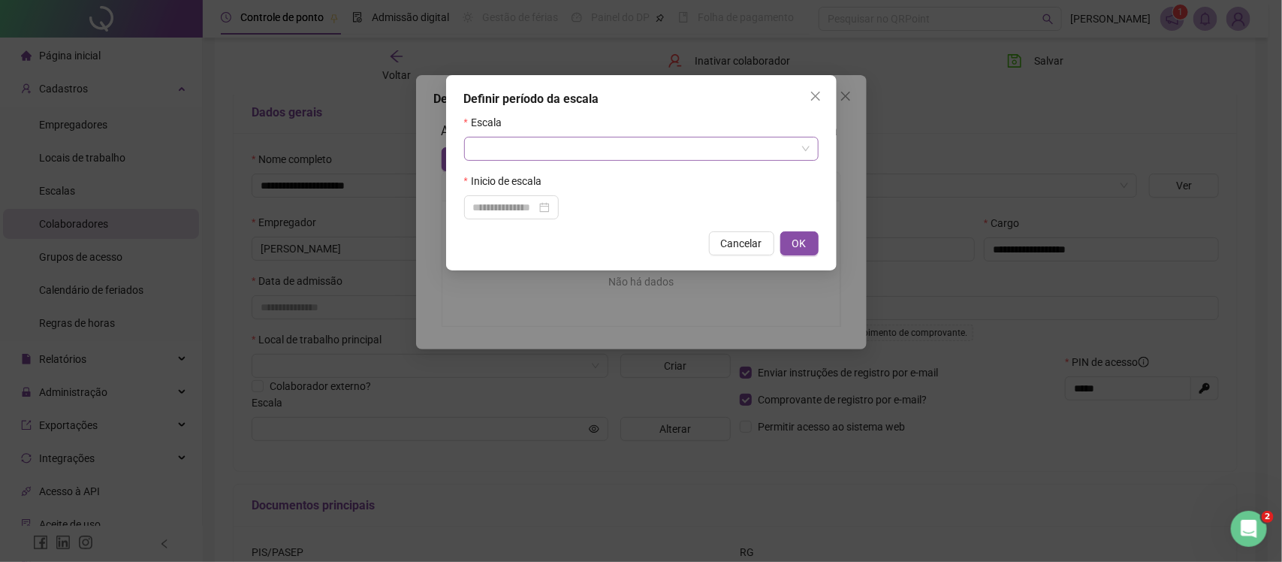
click at [518, 151] on input "search" at bounding box center [634, 148] width 323 height 23
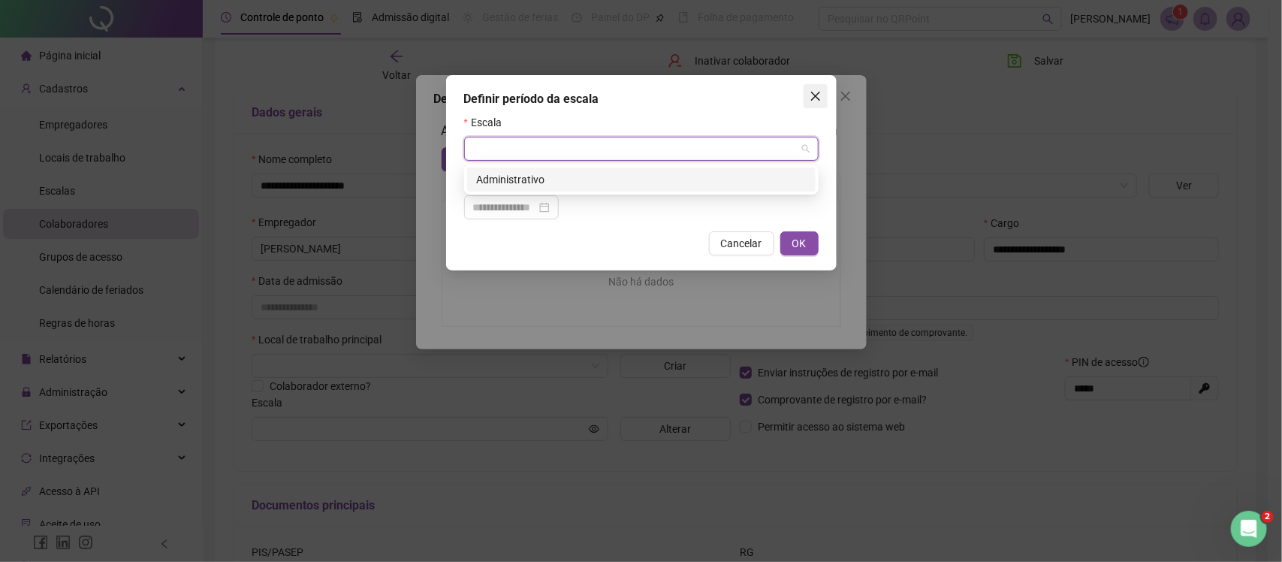
click at [813, 98] on icon "close" at bounding box center [816, 96] width 12 height 12
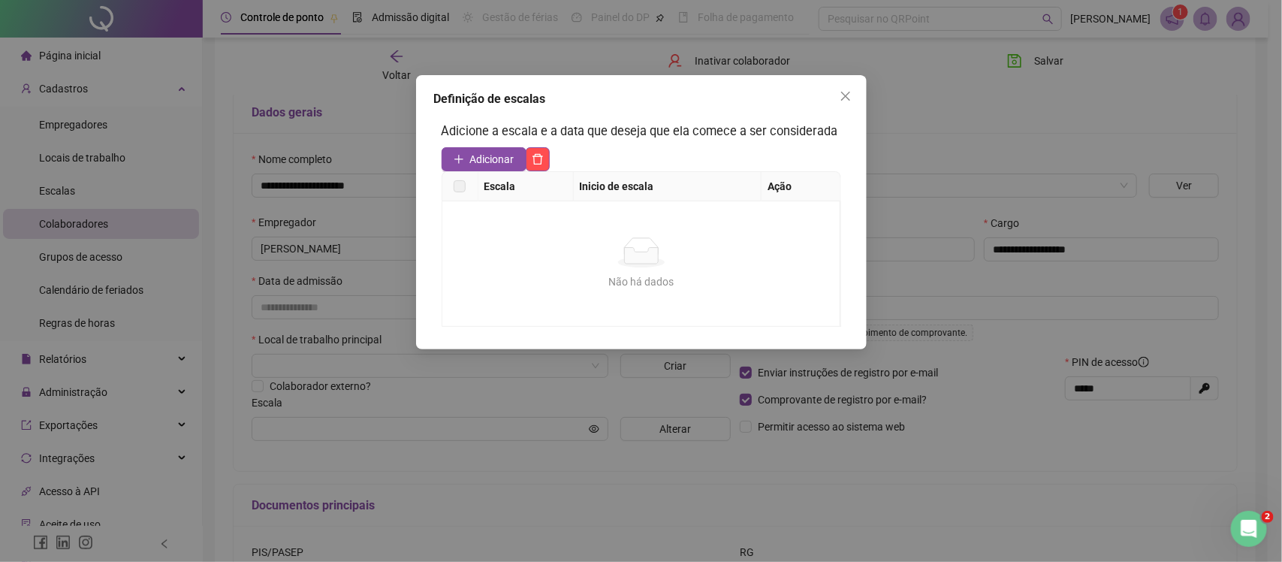
click at [839, 95] on span "Close" at bounding box center [846, 96] width 24 height 12
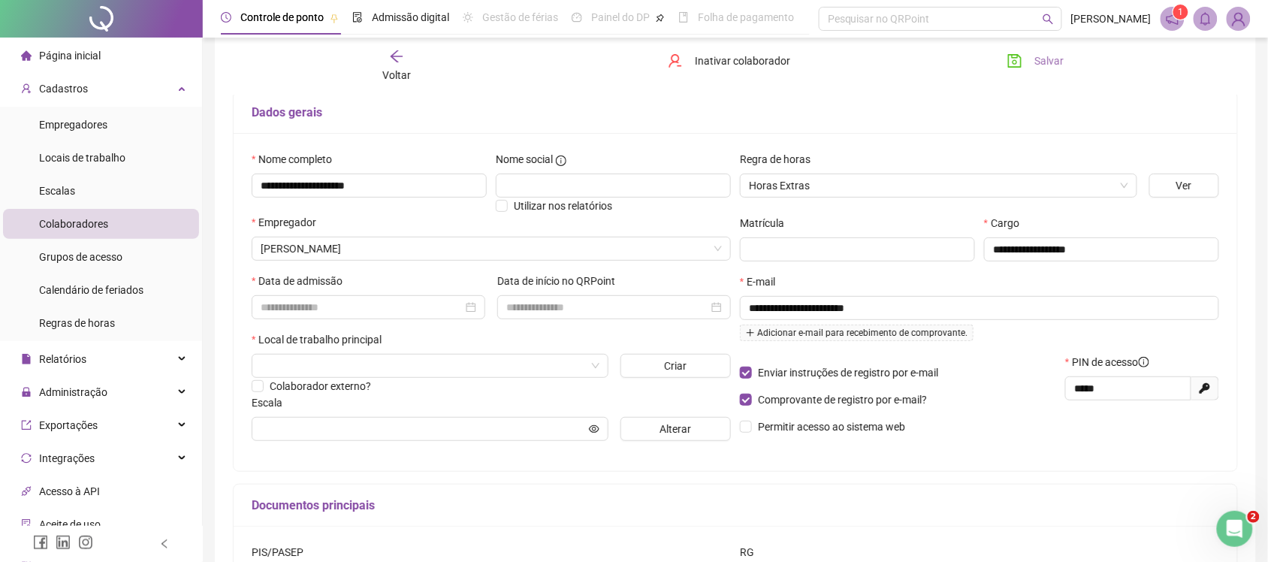
click at [1034, 50] on button "Salvar" at bounding box center [1035, 61] width 79 height 24
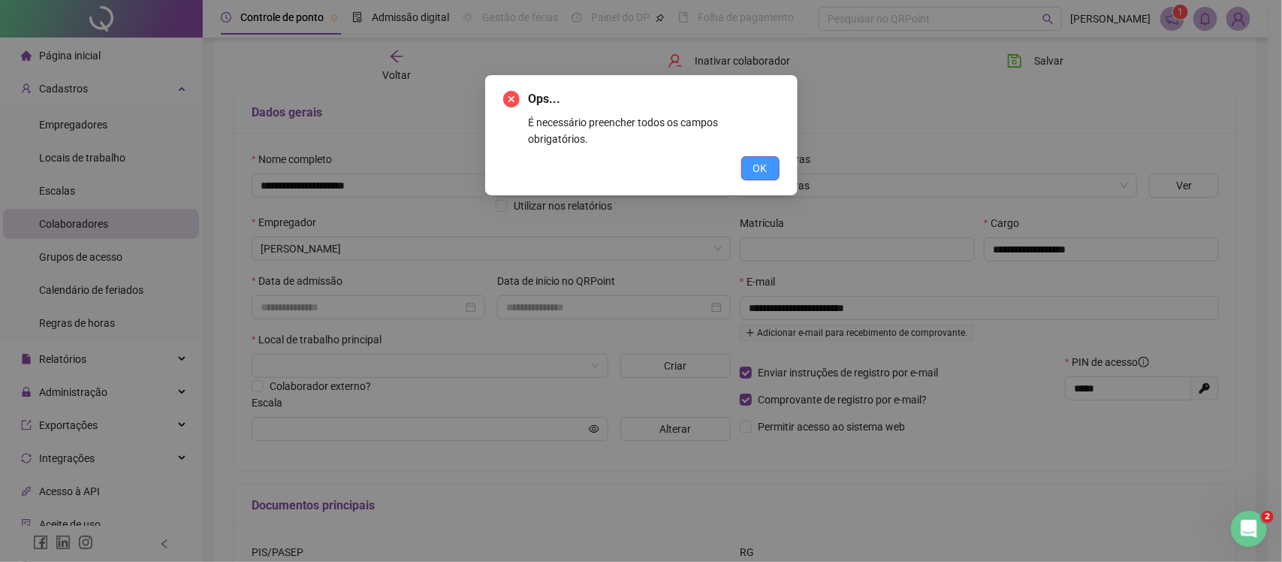
click at [765, 160] on span "OK" at bounding box center [760, 168] width 14 height 17
